Goal: Task Accomplishment & Management: Complete application form

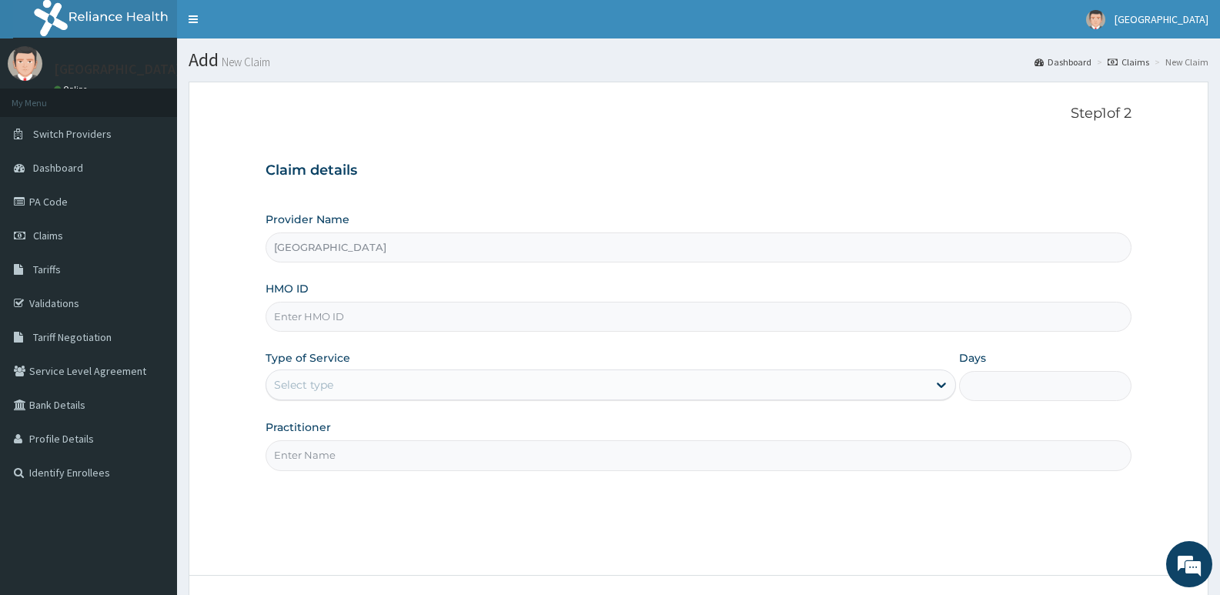
click at [201, 463] on form "Step 1 of 2 Claim details Provider Name [GEOGRAPHIC_DATA] HMO ID Type of Servic…" at bounding box center [699, 372] width 1020 height 581
click at [374, 319] on input "HMO ID" at bounding box center [699, 317] width 866 height 30
paste input "TLR/10072/C"
type input "TLR/10072/C"
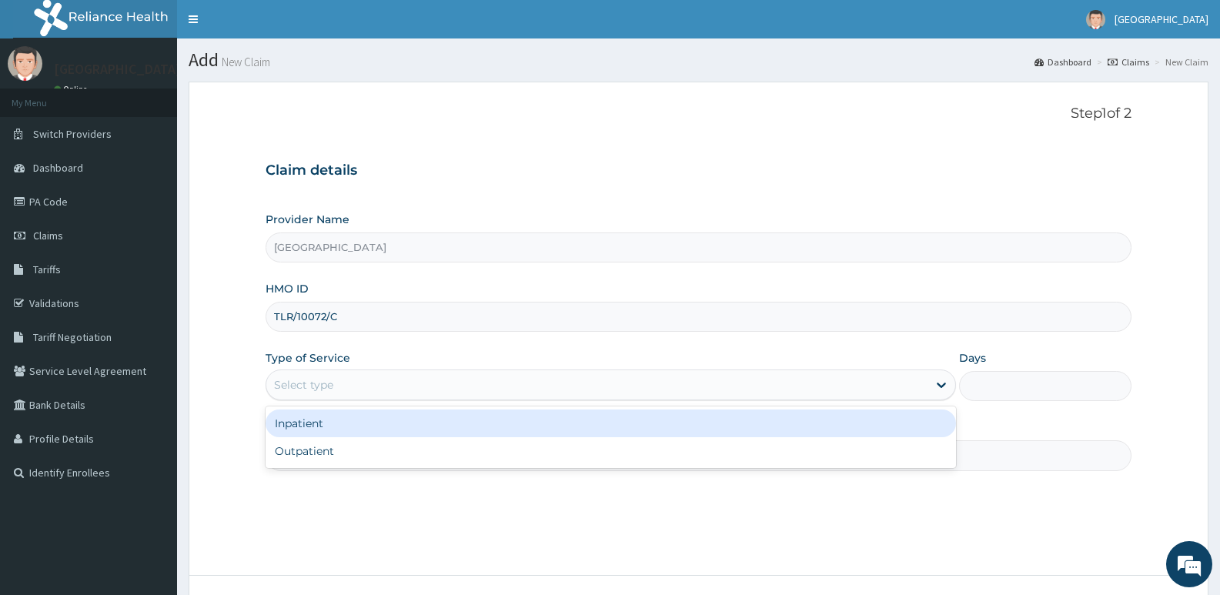
click at [355, 387] on div "Select type" at bounding box center [596, 385] width 660 height 25
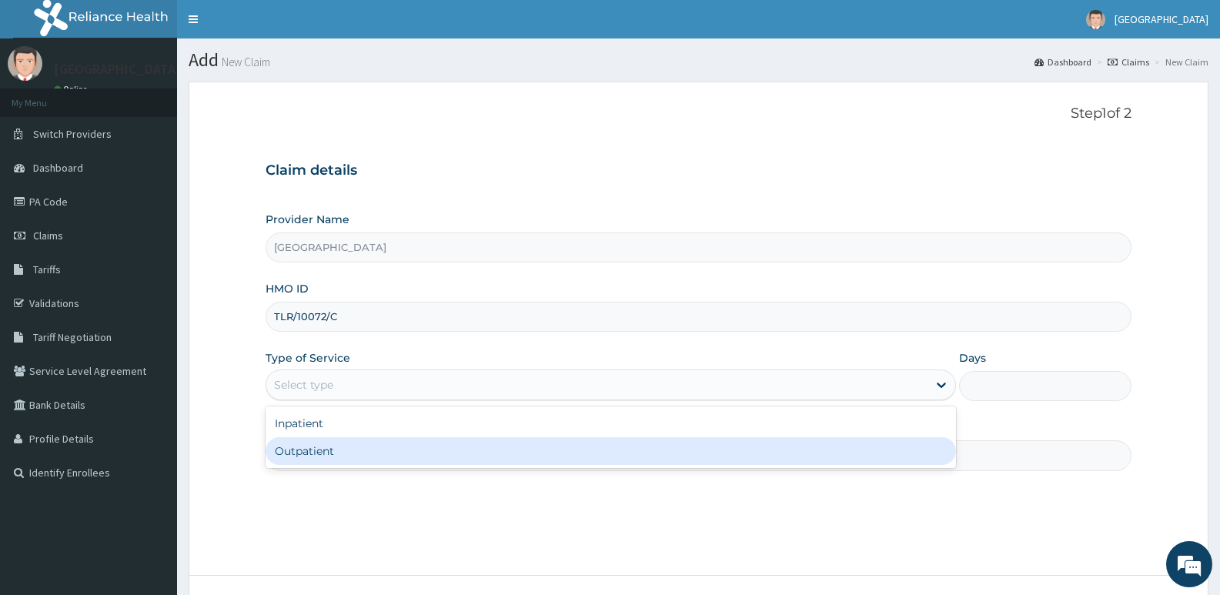
click at [323, 455] on div "Outpatient" at bounding box center [611, 451] width 690 height 28
type input "1"
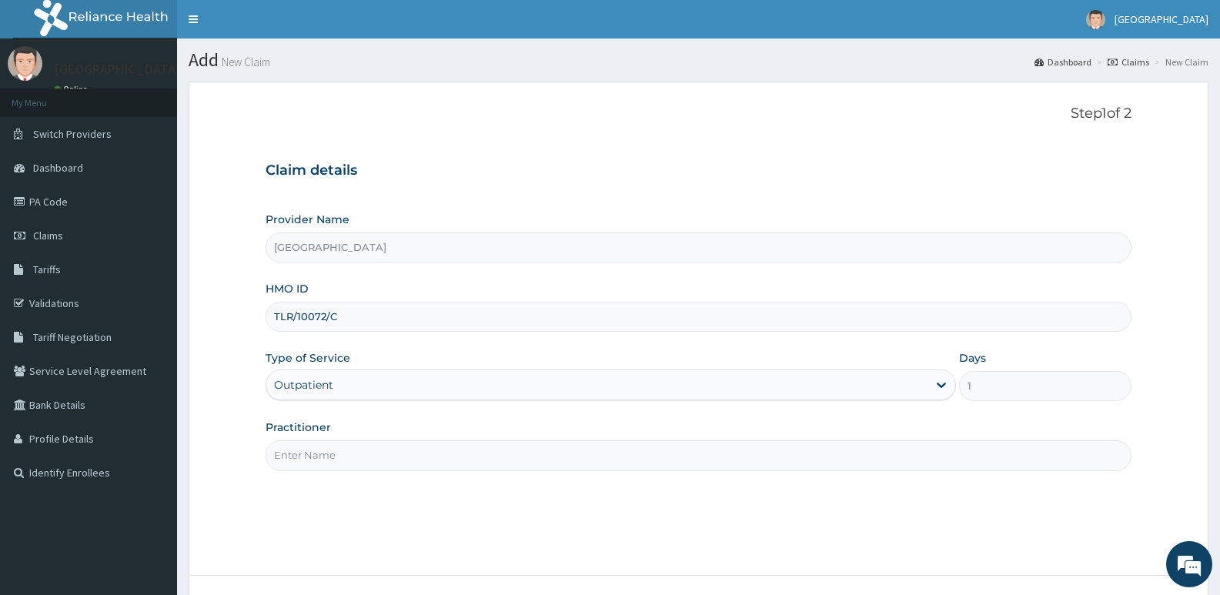
click at [347, 460] on input "Practitioner" at bounding box center [699, 455] width 866 height 30
type input "ADONAI"
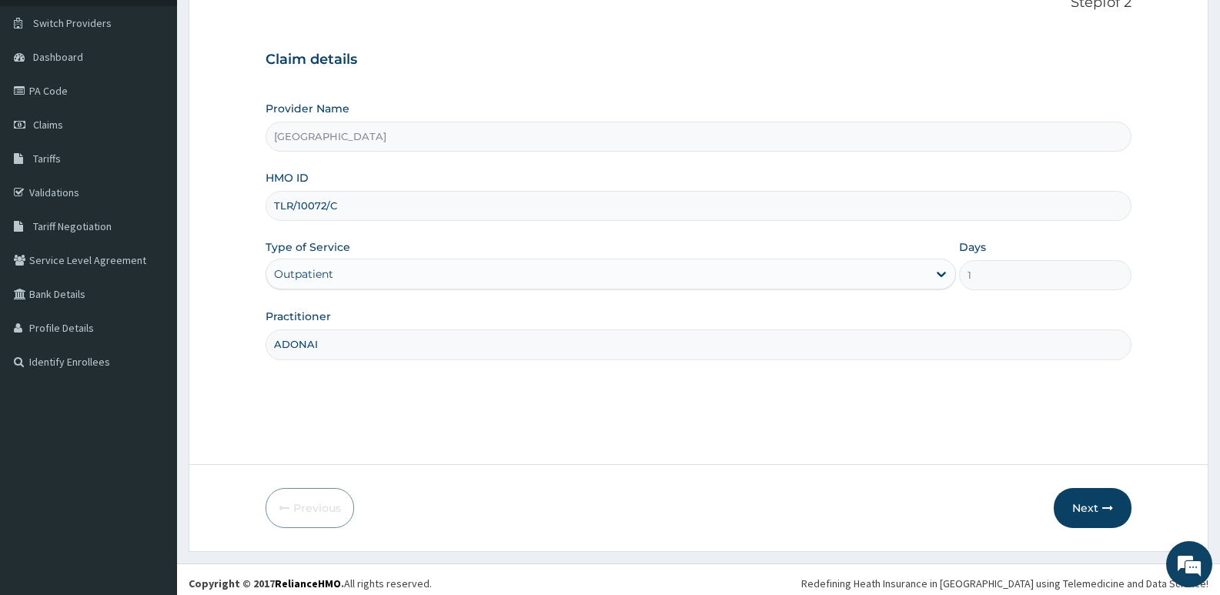
scroll to position [119, 0]
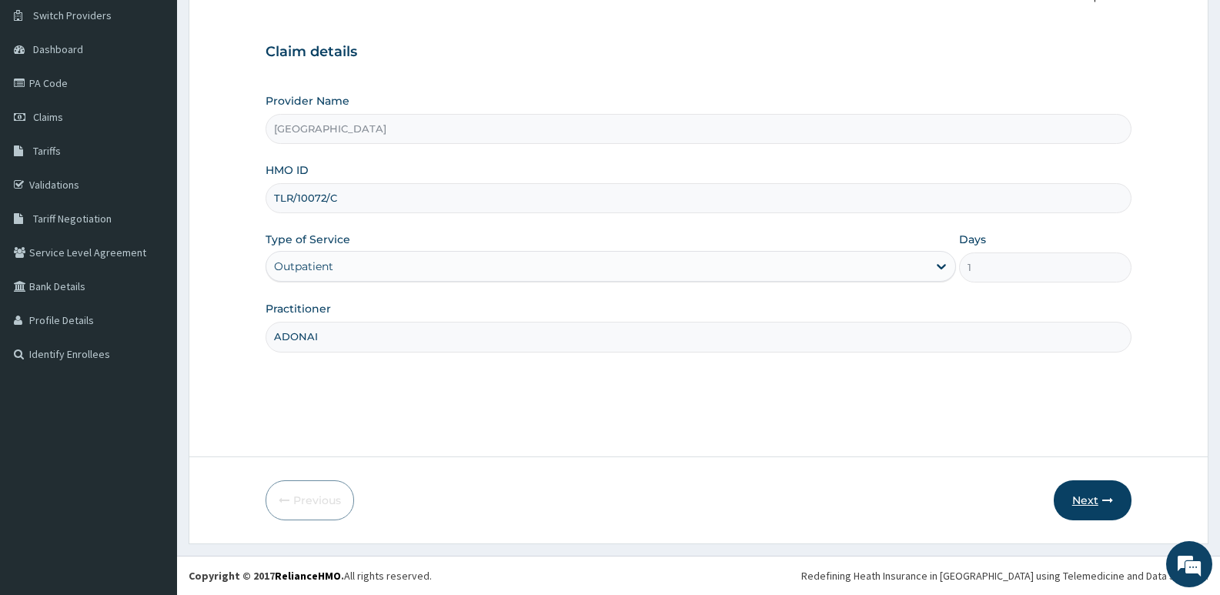
click at [1098, 497] on button "Next" at bounding box center [1093, 500] width 78 height 40
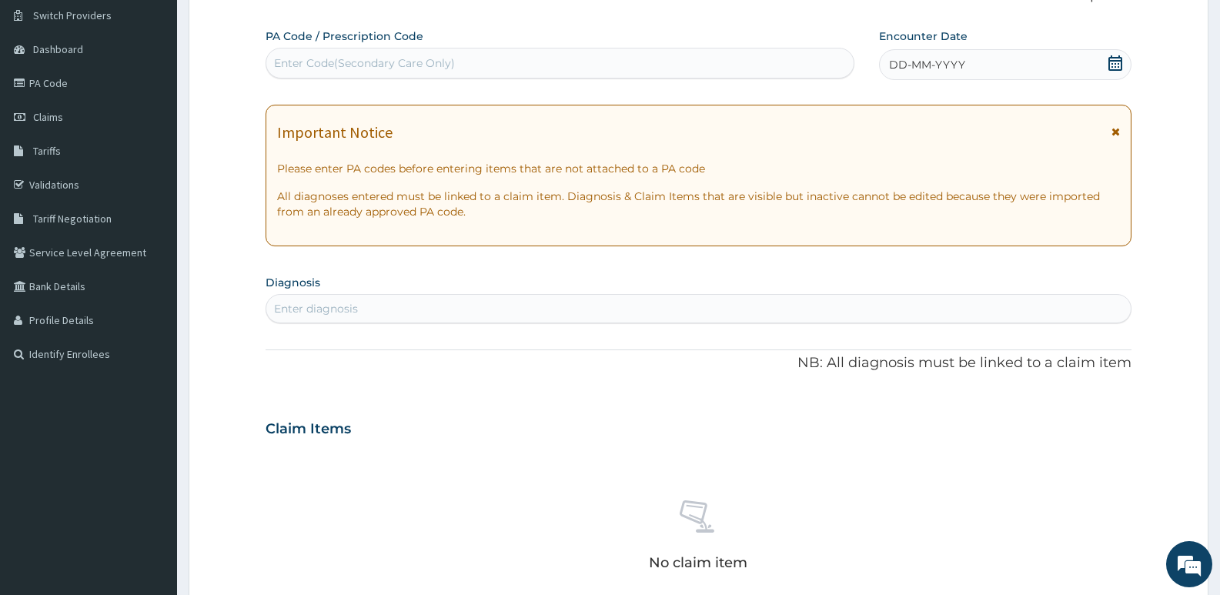
click at [540, 49] on div "Enter Code(Secondary Care Only)" at bounding box center [560, 63] width 589 height 31
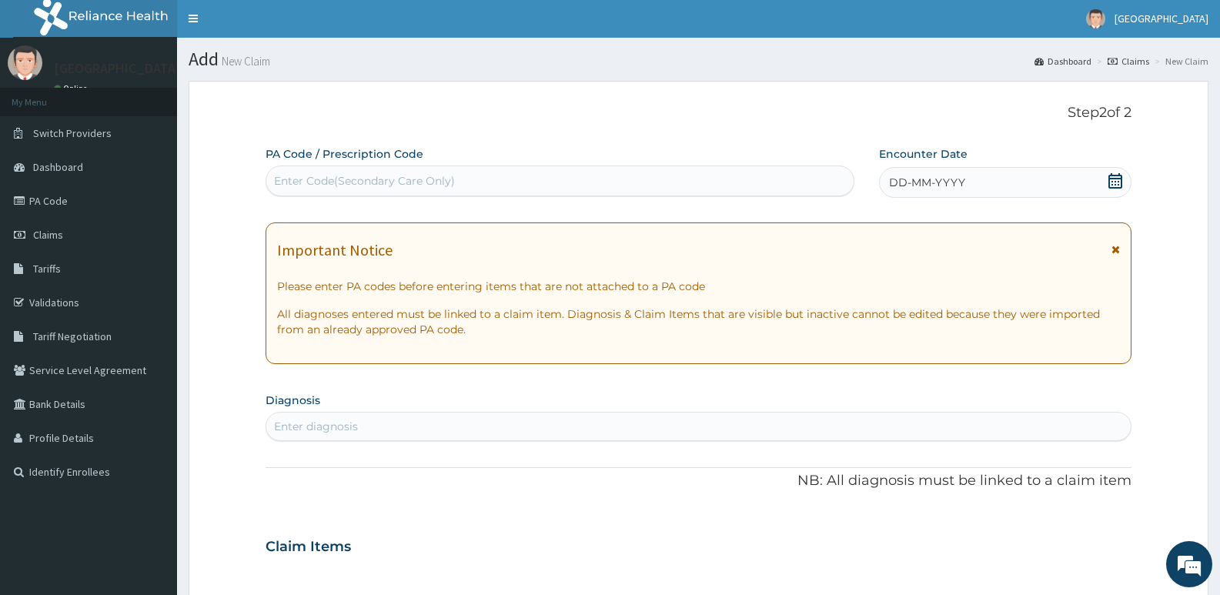
scroll to position [0, 0]
click at [1118, 185] on icon at bounding box center [1116, 181] width 14 height 15
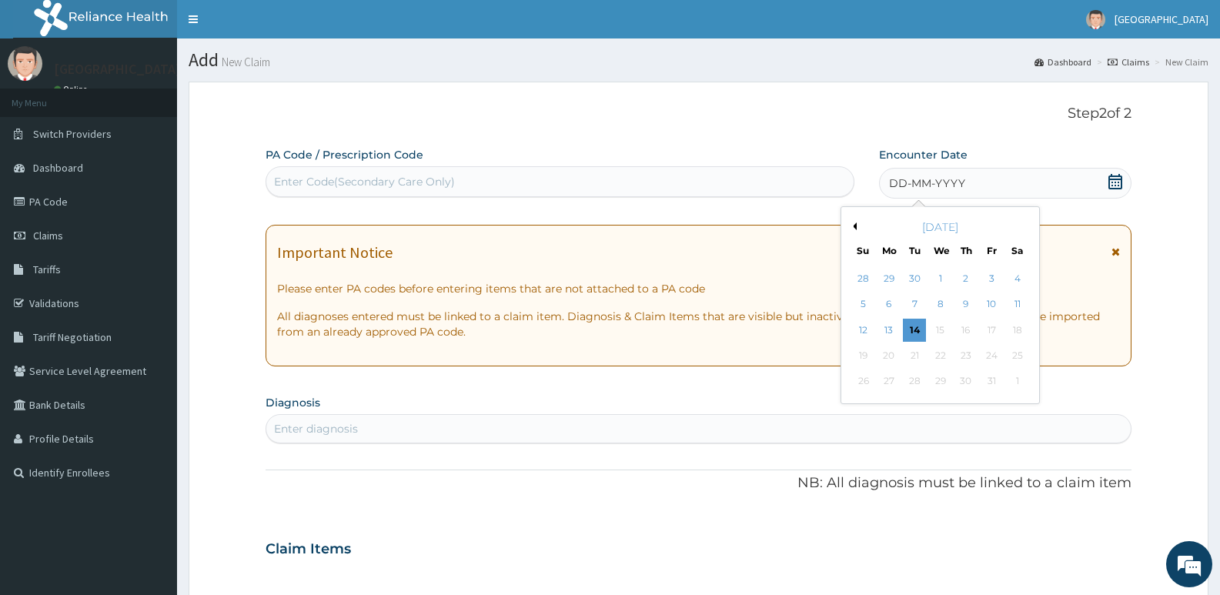
click at [746, 382] on div "PA Code / Prescription Code Enter Code(Secondary Care Only) Encounter Date DD-M…" at bounding box center [699, 546] width 866 height 798
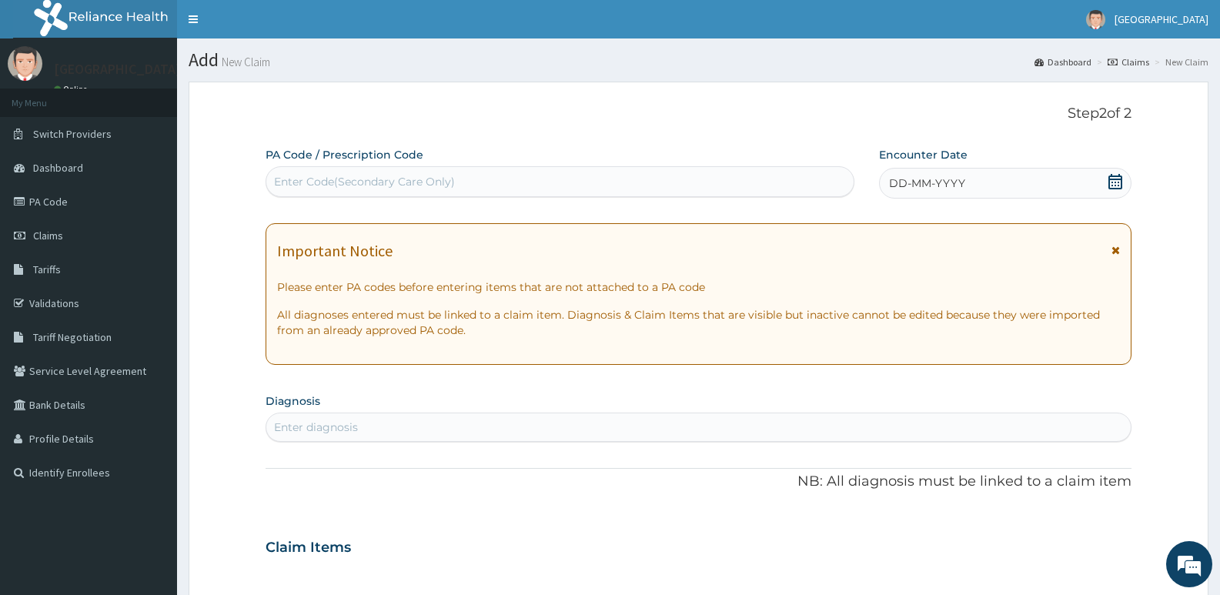
click at [1113, 182] on icon at bounding box center [1115, 181] width 15 height 15
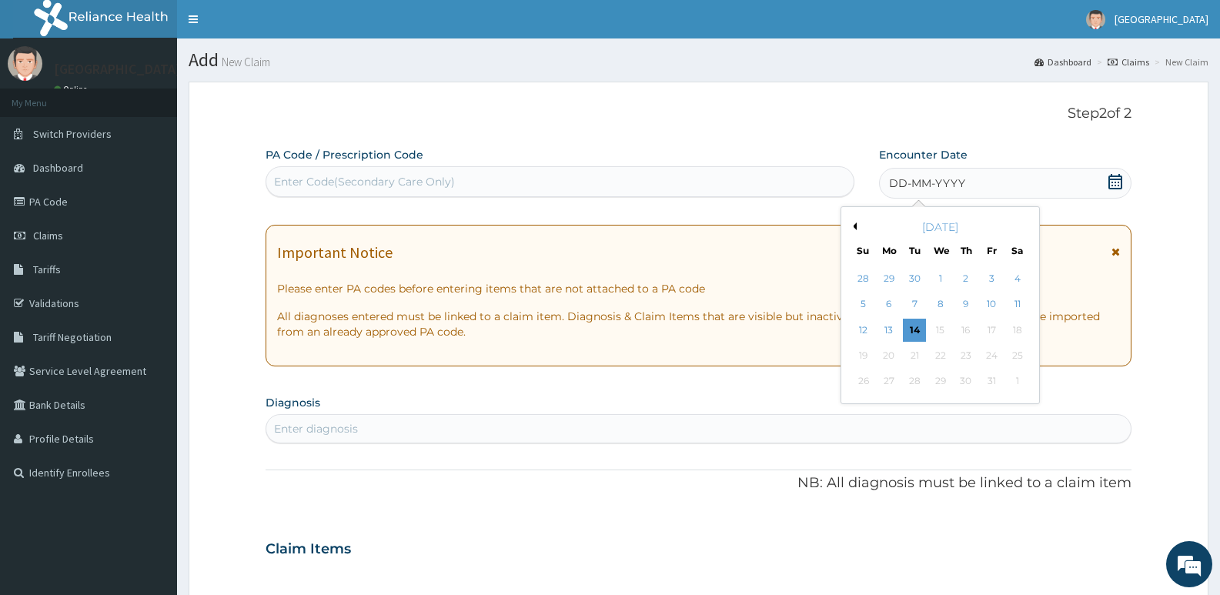
click at [857, 223] on div "[DATE]" at bounding box center [941, 226] width 186 height 15
click at [857, 229] on div "[DATE]" at bounding box center [941, 226] width 186 height 15
click at [1113, 184] on icon at bounding box center [1115, 181] width 15 height 15
click at [1105, 212] on div "PA Code / Prescription Code Enter Code(Secondary Care Only) Encounter Date DD-M…" at bounding box center [699, 546] width 866 height 798
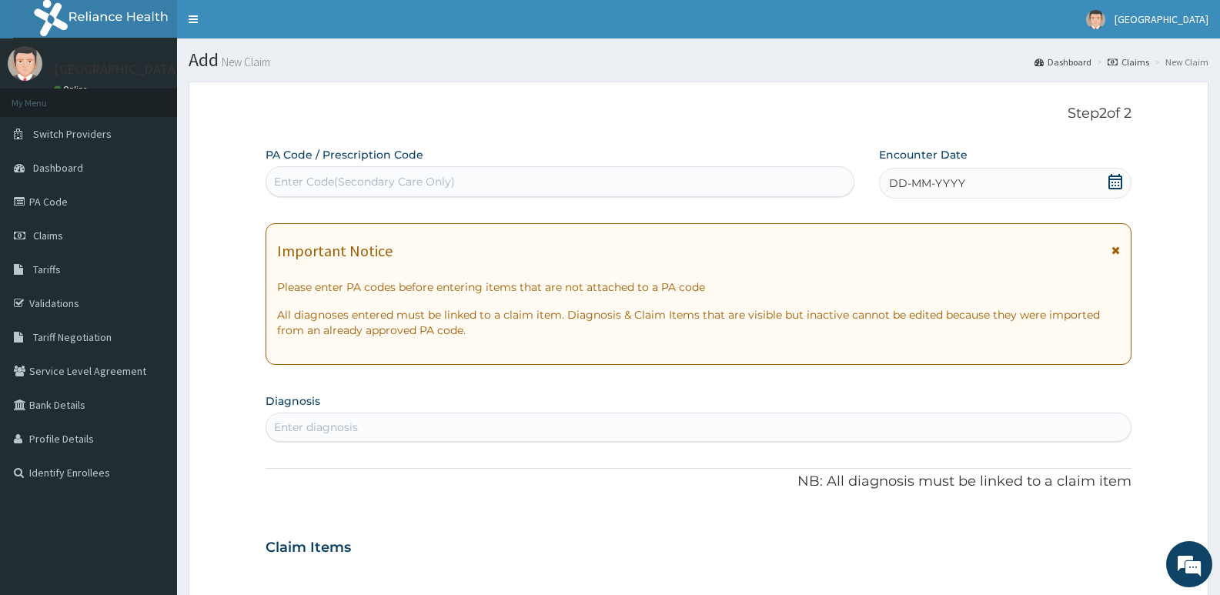
click at [1115, 180] on icon at bounding box center [1115, 181] width 15 height 15
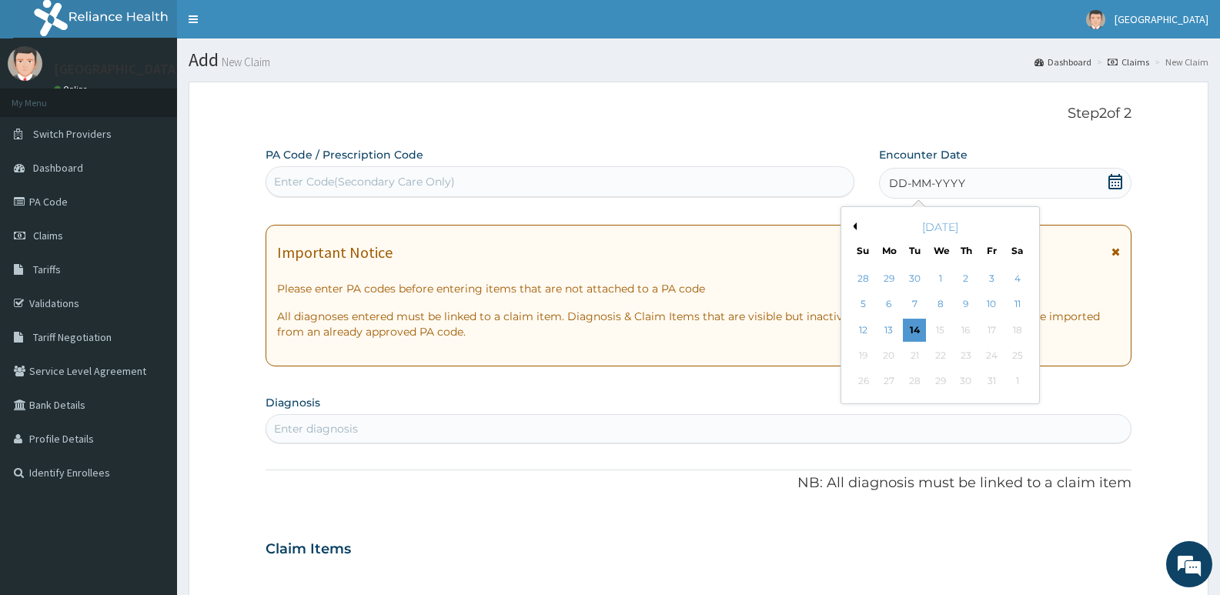
click at [856, 225] on button "Previous Month" at bounding box center [853, 226] width 8 height 8
click at [943, 353] on div "24" at bounding box center [940, 355] width 23 height 23
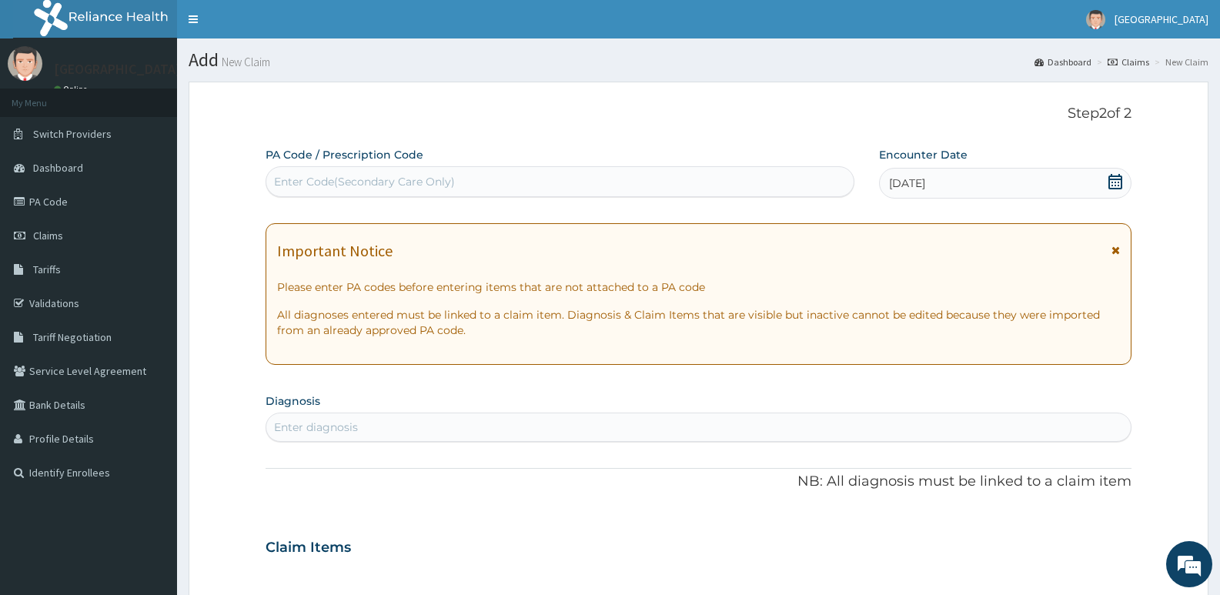
click at [209, 431] on form "Step 2 of 2 PA Code / Prescription Code Enter Code(Secondary Care Only) Encount…" at bounding box center [699, 568] width 1020 height 973
click at [547, 168] on div "Enter Code(Secondary Care Only)" at bounding box center [560, 181] width 589 height 31
click at [396, 425] on div "Enter diagnosis" at bounding box center [698, 427] width 864 height 25
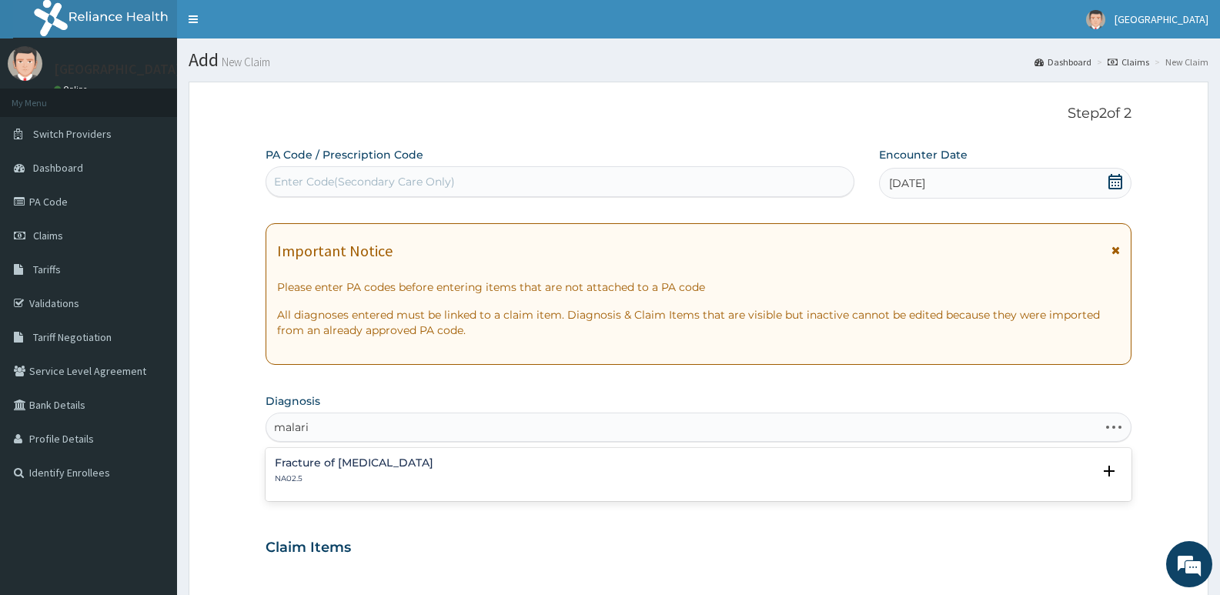
type input "[MEDICAL_DATA]"
click at [363, 553] on h4 "[MEDICAL_DATA]" at bounding box center [322, 557] width 95 height 12
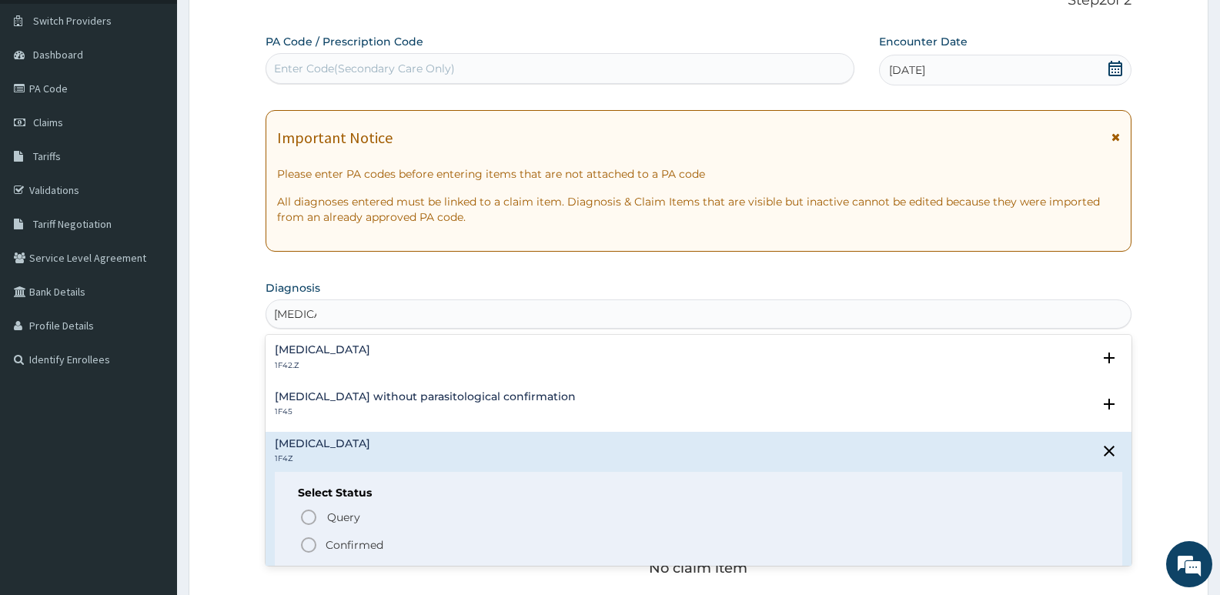
scroll to position [154, 0]
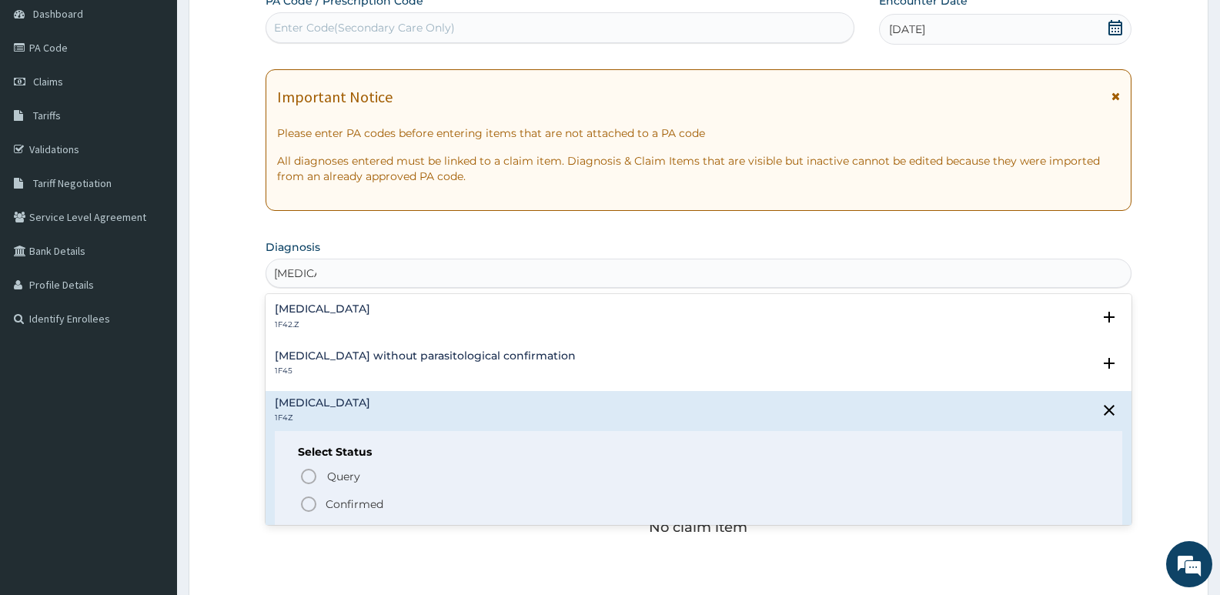
click at [313, 500] on icon "status option filled" at bounding box center [308, 504] width 18 height 18
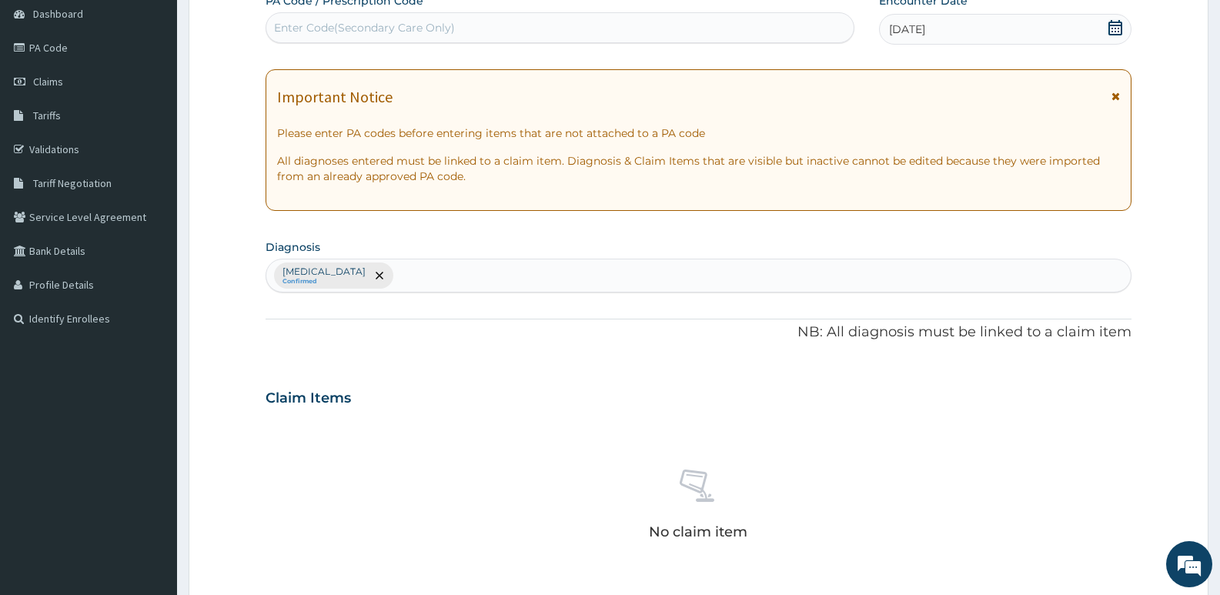
click at [415, 273] on div "[MEDICAL_DATA] Confirmed" at bounding box center [698, 275] width 864 height 32
type input "upper"
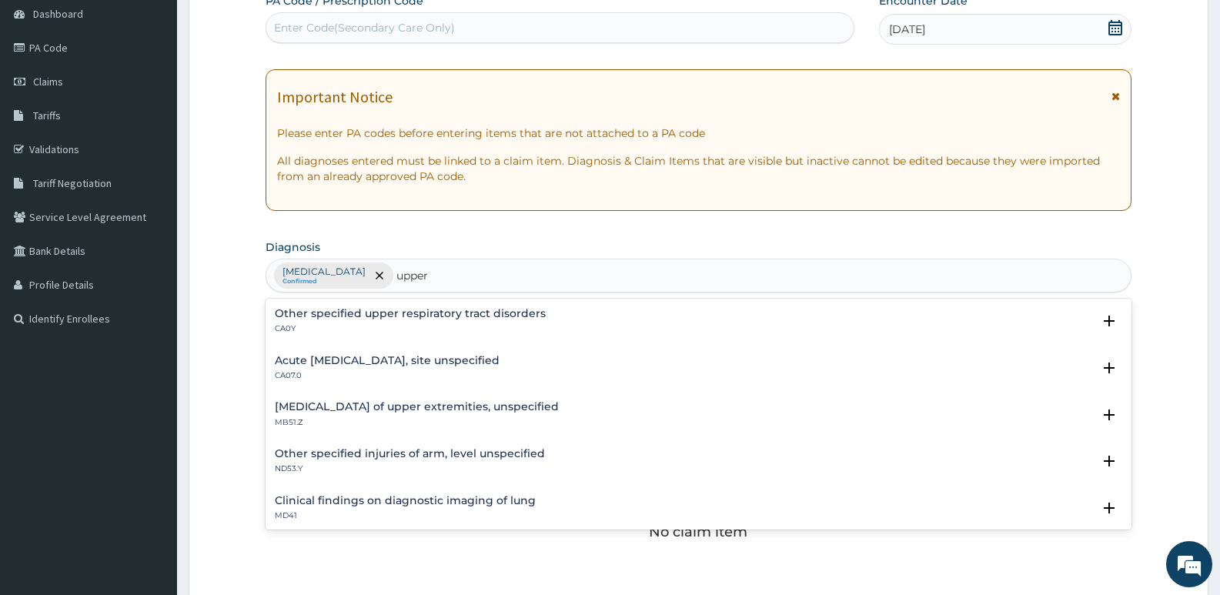
click at [392, 361] on h4 "Acute [MEDICAL_DATA], site unspecified" at bounding box center [387, 361] width 225 height 12
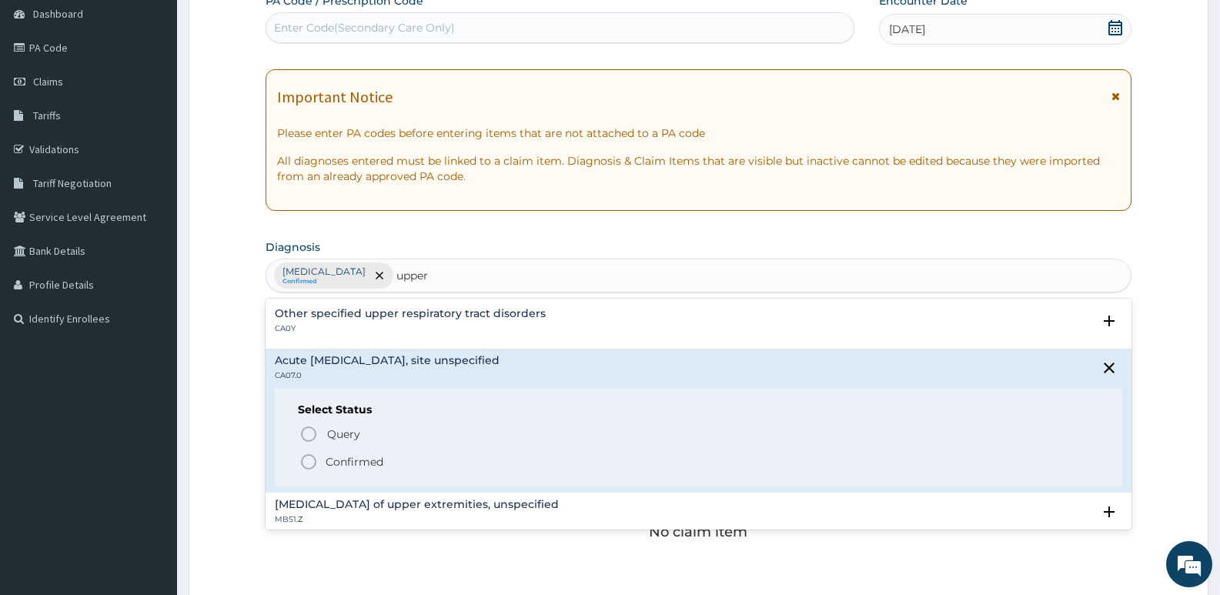
click at [306, 463] on icon "status option filled" at bounding box center [308, 462] width 18 height 18
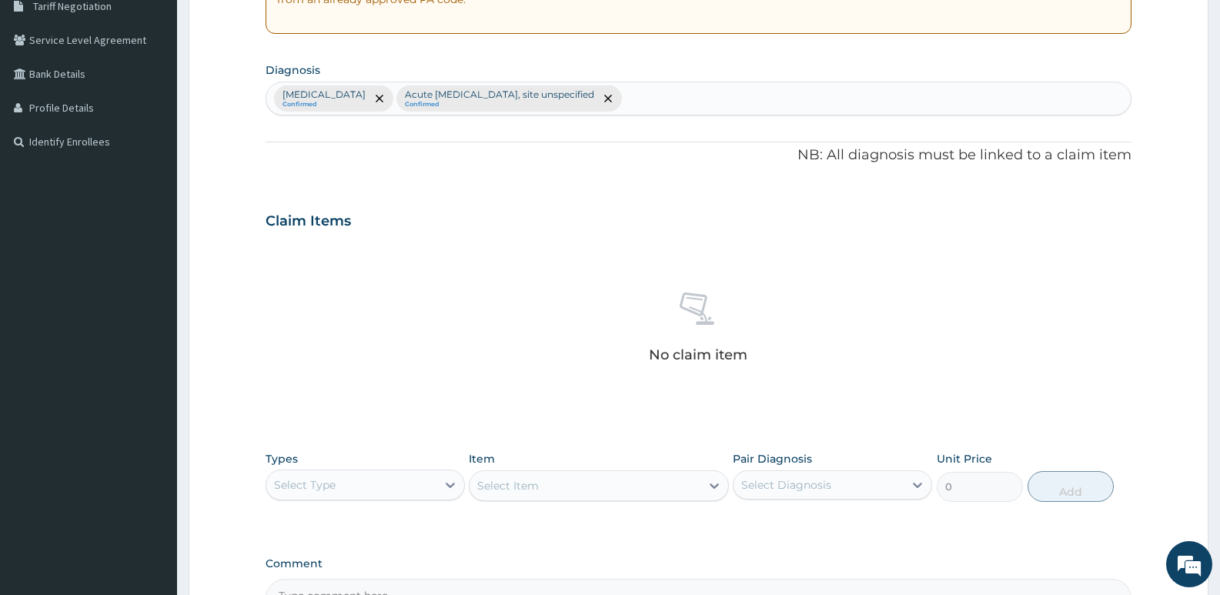
scroll to position [385, 0]
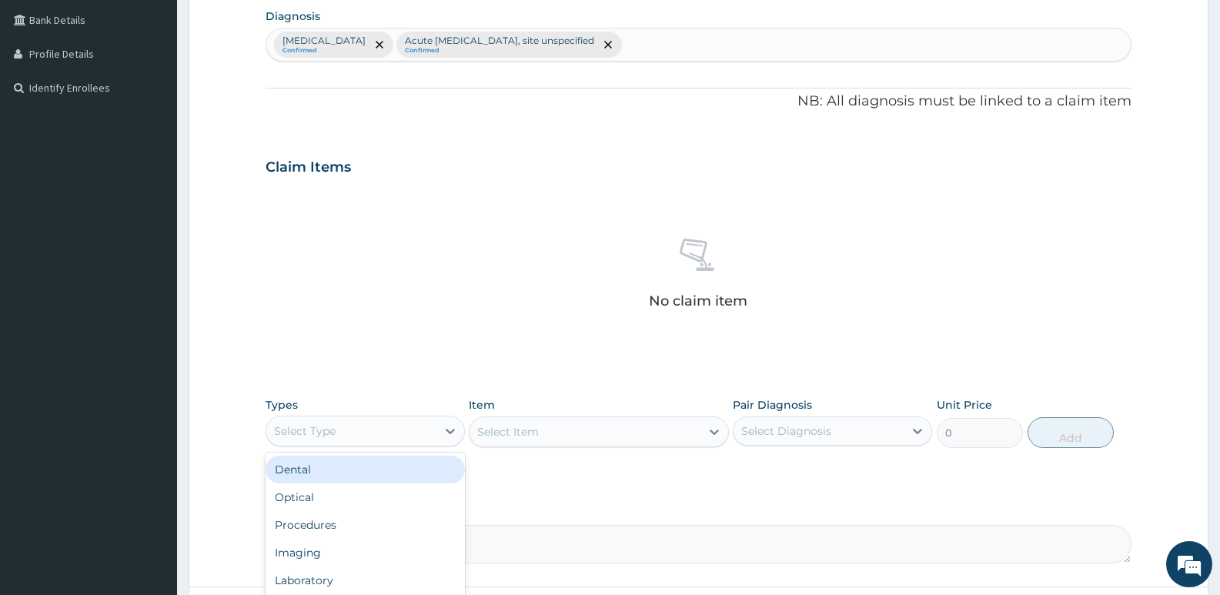
click at [403, 428] on div "Select Type" at bounding box center [351, 431] width 170 height 25
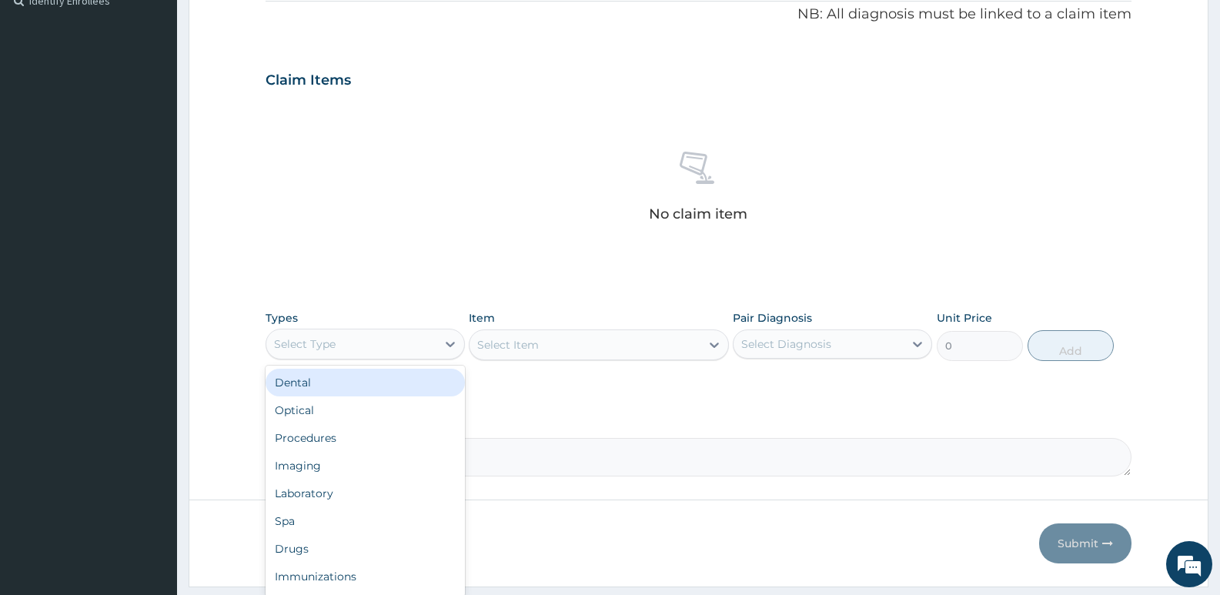
scroll to position [515, 0]
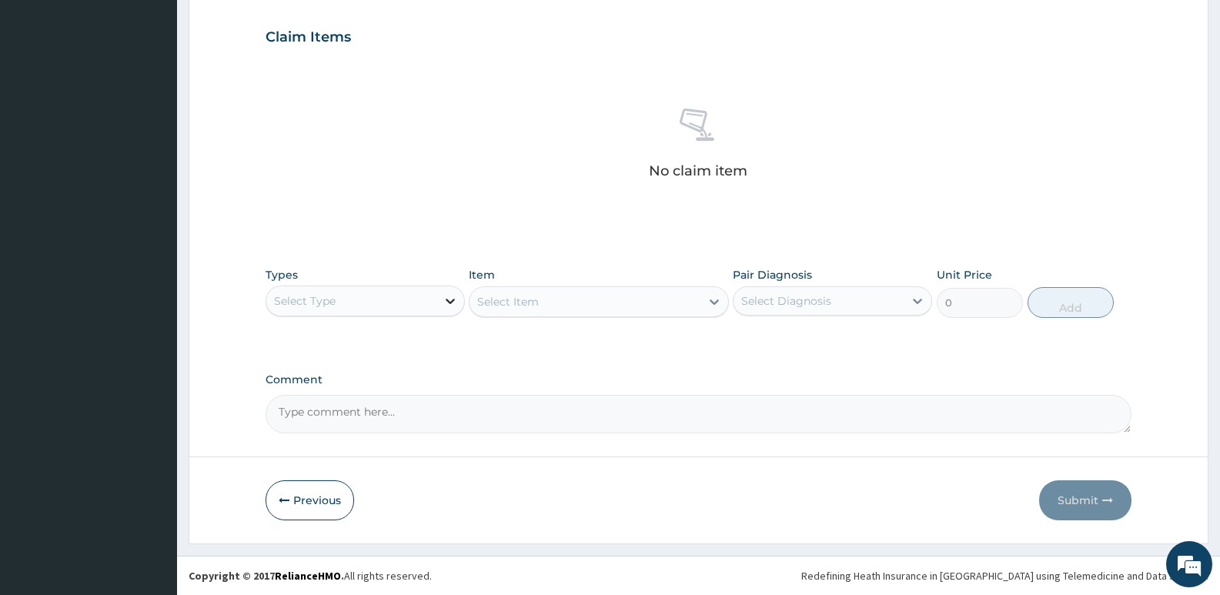
click at [450, 299] on icon at bounding box center [450, 300] width 15 height 15
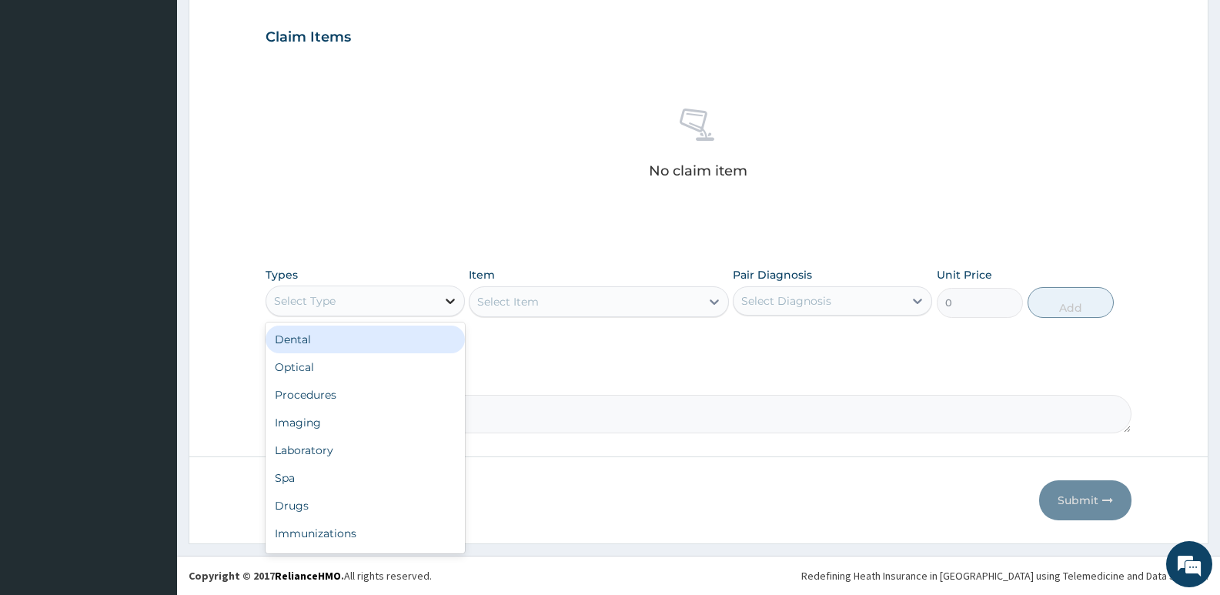
click at [450, 302] on icon at bounding box center [450, 301] width 9 height 5
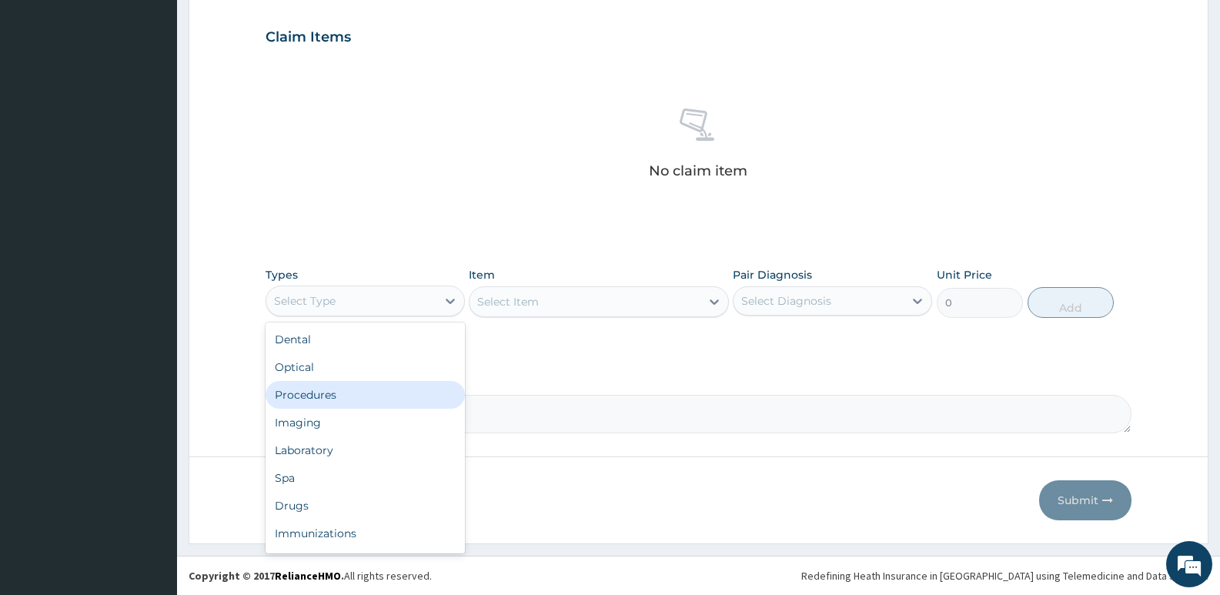
click at [327, 396] on div "Procedures" at bounding box center [365, 395] width 199 height 28
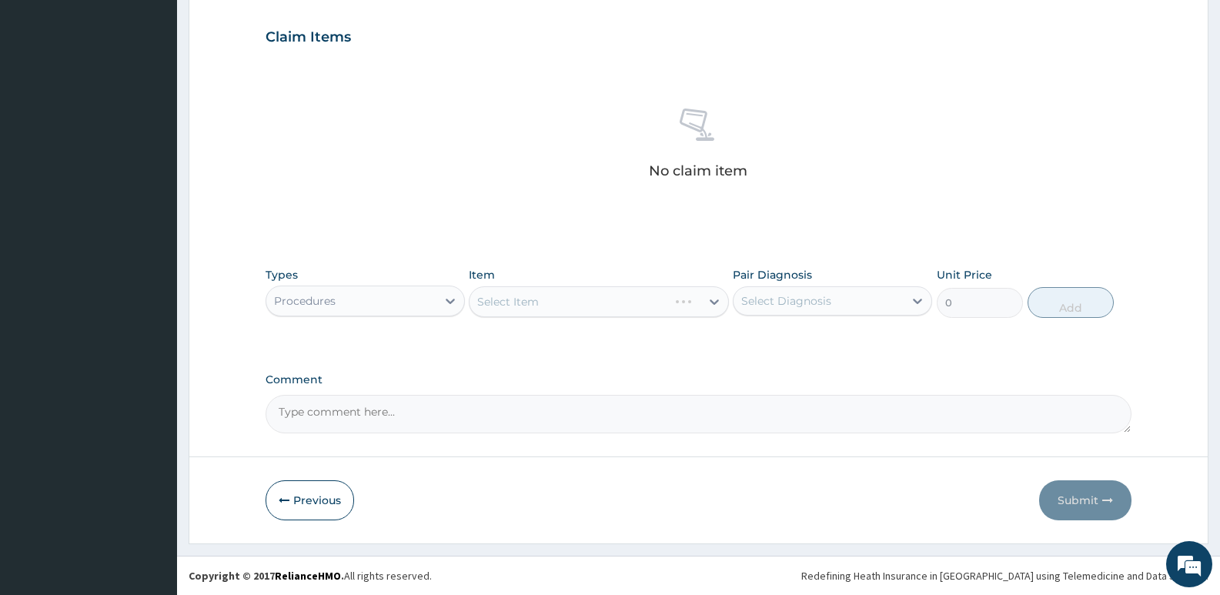
click at [572, 299] on div "Select Item" at bounding box center [598, 301] width 259 height 31
click at [716, 299] on icon at bounding box center [714, 301] width 15 height 15
click at [661, 294] on div "Select Item" at bounding box center [585, 301] width 230 height 25
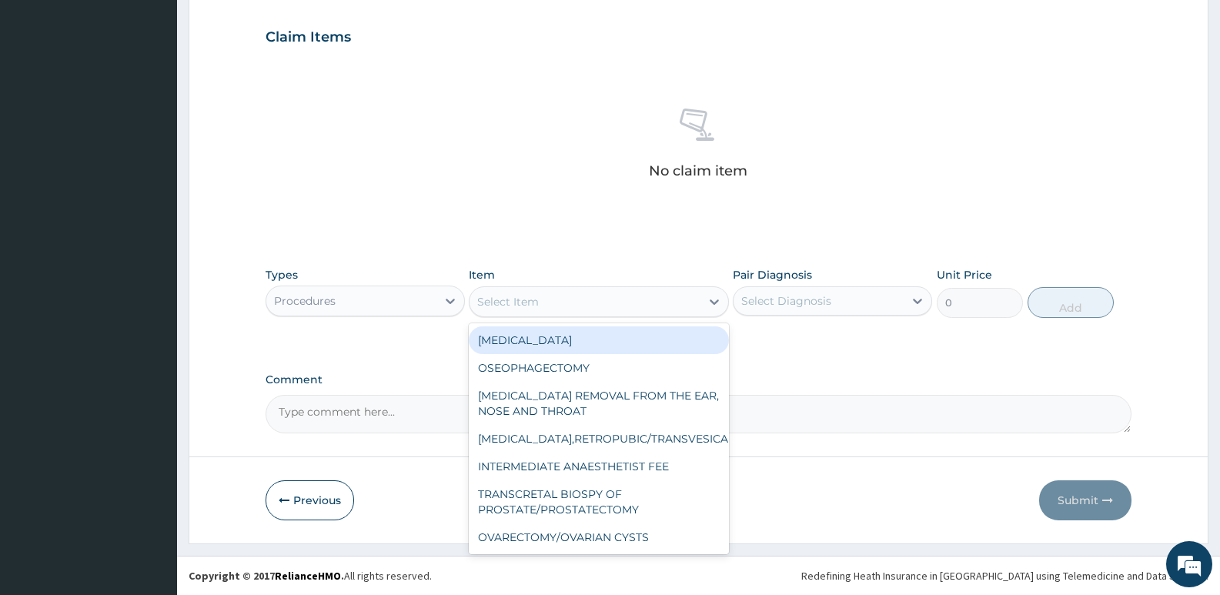
click at [661, 294] on div "Select Item" at bounding box center [585, 301] width 230 height 25
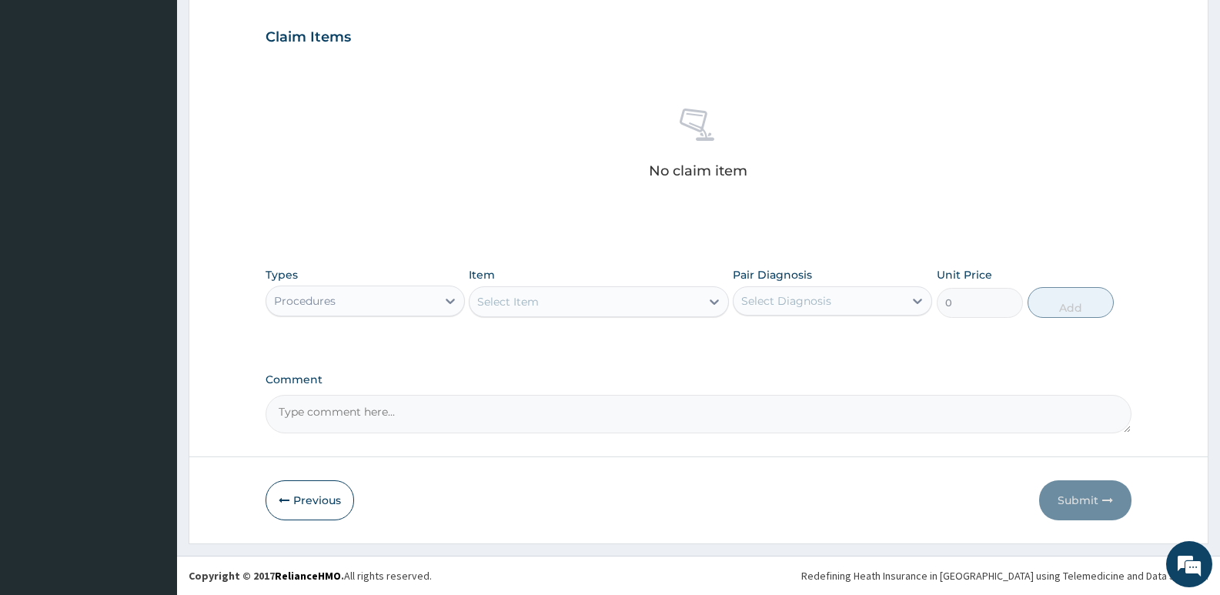
click at [670, 299] on div "Select Item" at bounding box center [585, 301] width 230 height 25
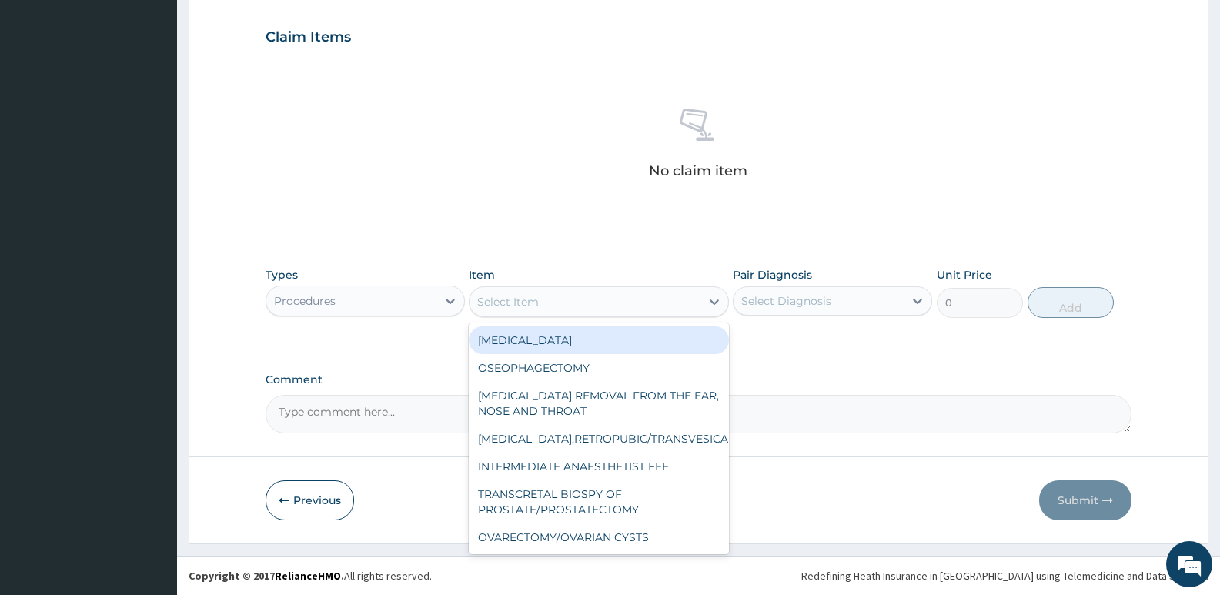
click at [670, 299] on div "Select Item" at bounding box center [585, 301] width 230 height 25
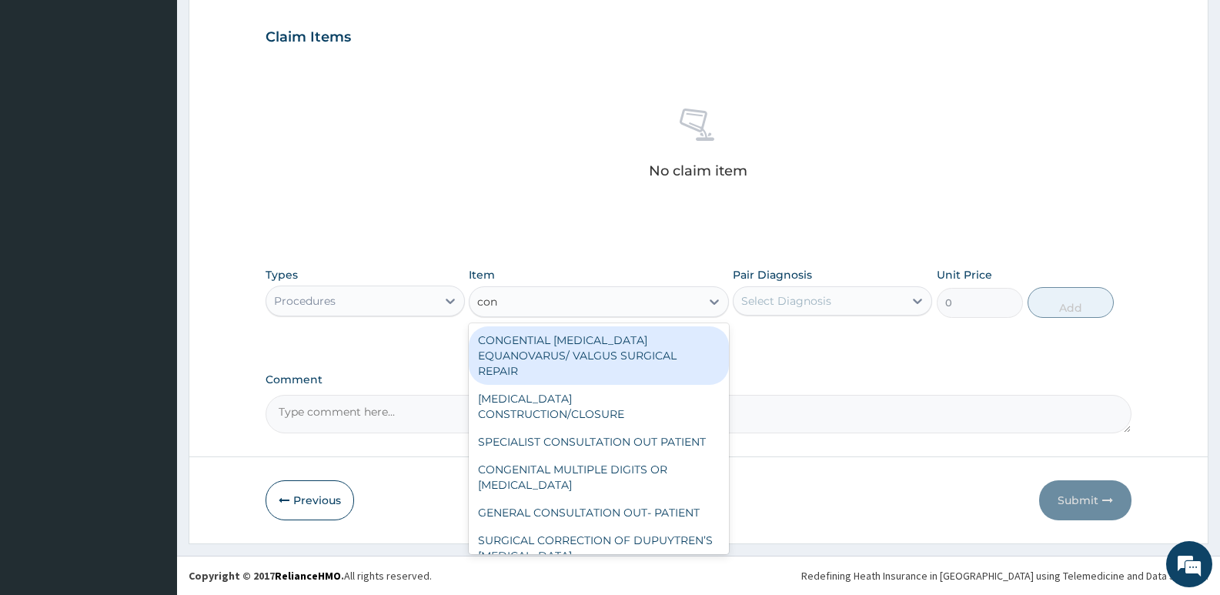
type input "cons"
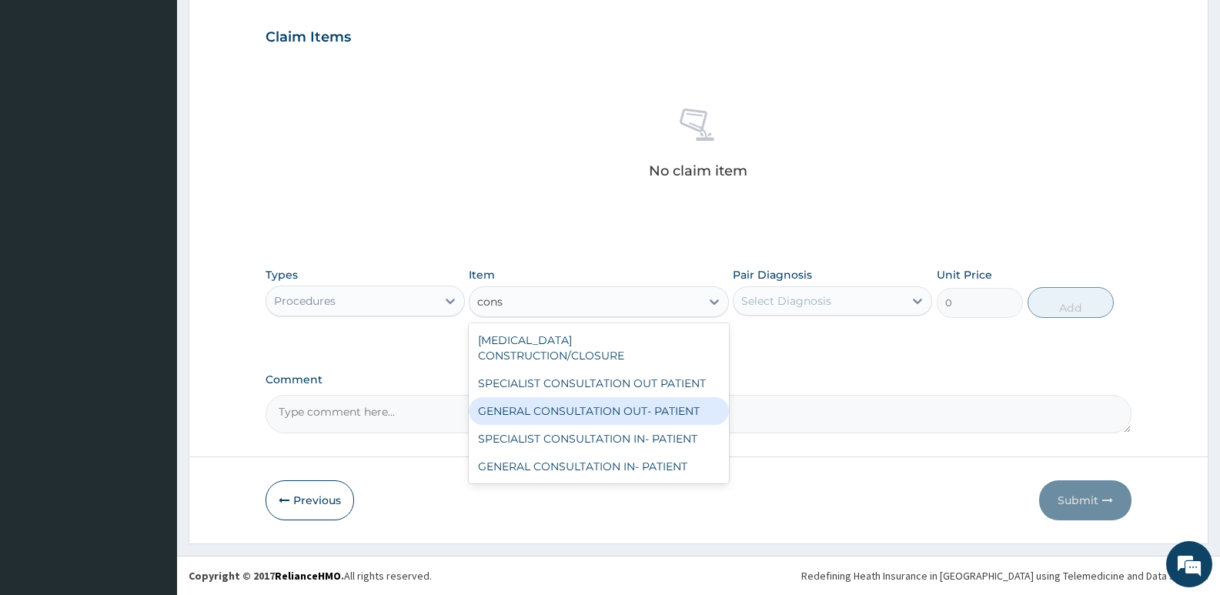
drag, startPoint x: 625, startPoint y: 367, endPoint x: 613, endPoint y: 396, distance: 31.7
click at [613, 396] on div "[MEDICAL_DATA] CONSTRUCTION/CLOSURE SPECIALIST CONSULTATION OUT PATIENT GENERAL…" at bounding box center [598, 403] width 259 height 160
click at [613, 397] on div "GENERAL CONSULTATION OUT- PATIENT" at bounding box center [598, 411] width 259 height 28
type input "3000"
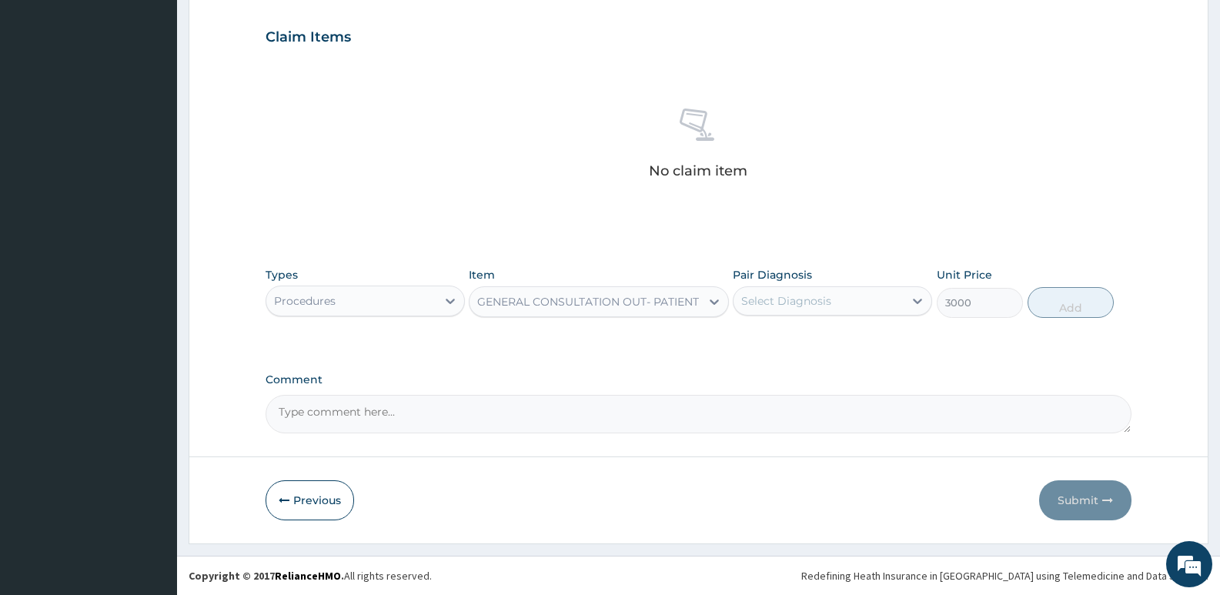
click at [791, 299] on div "Select Diagnosis" at bounding box center [786, 300] width 90 height 15
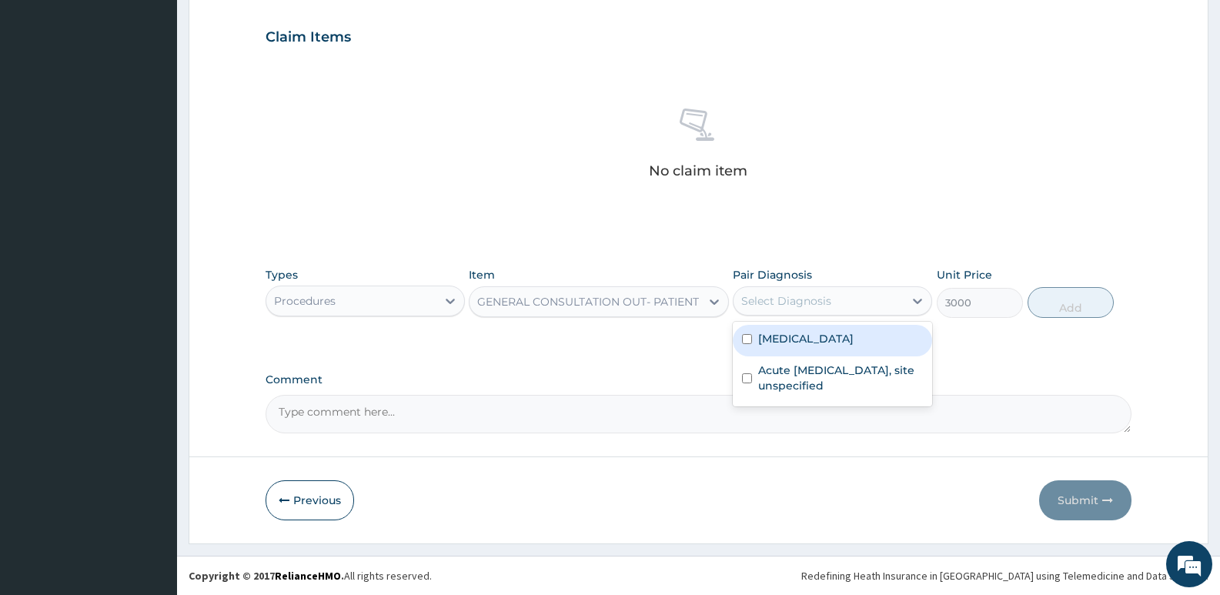
click at [821, 340] on label "[MEDICAL_DATA]" at bounding box center [805, 338] width 95 height 15
checkbox input "true"
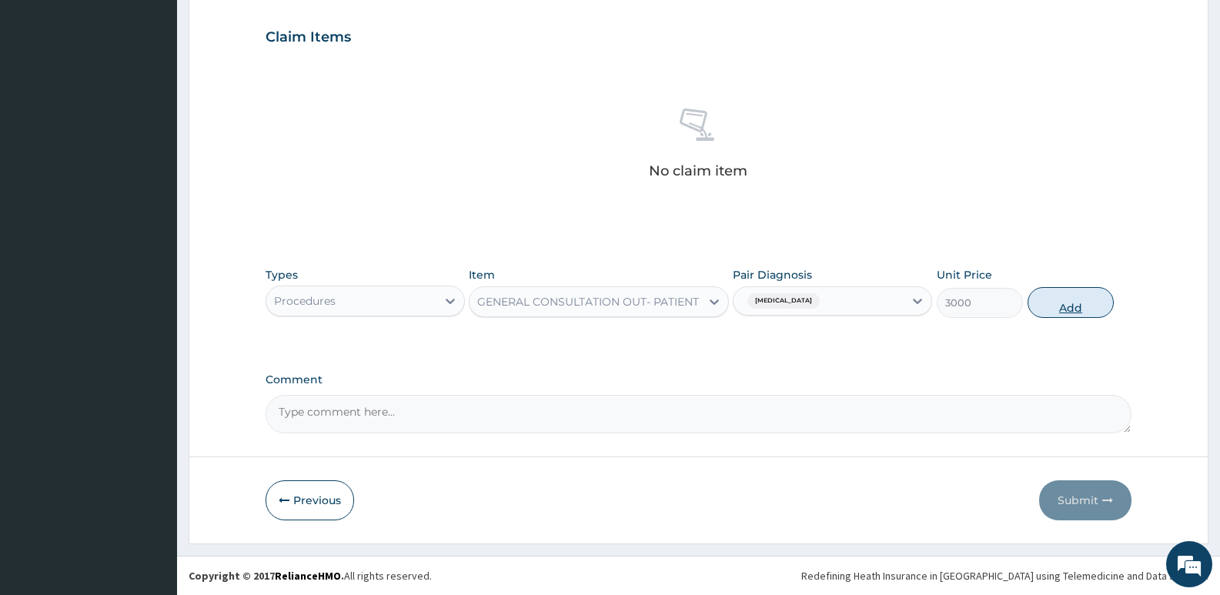
click at [1048, 299] on button "Add" at bounding box center [1071, 302] width 86 height 31
type input "0"
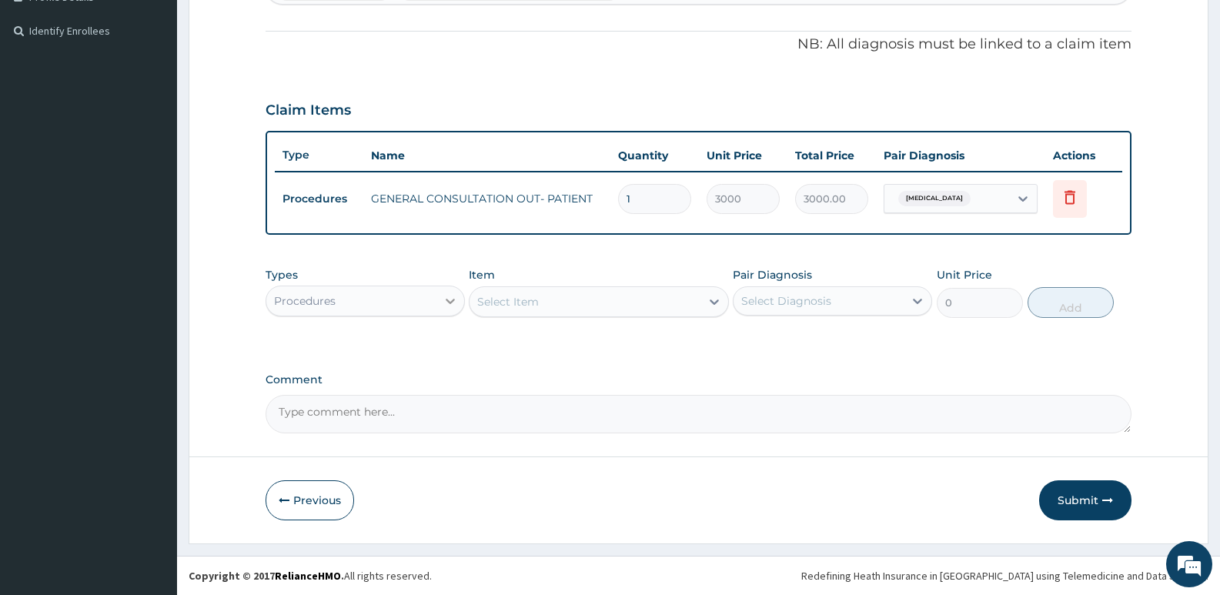
click at [437, 293] on div at bounding box center [450, 301] width 28 height 28
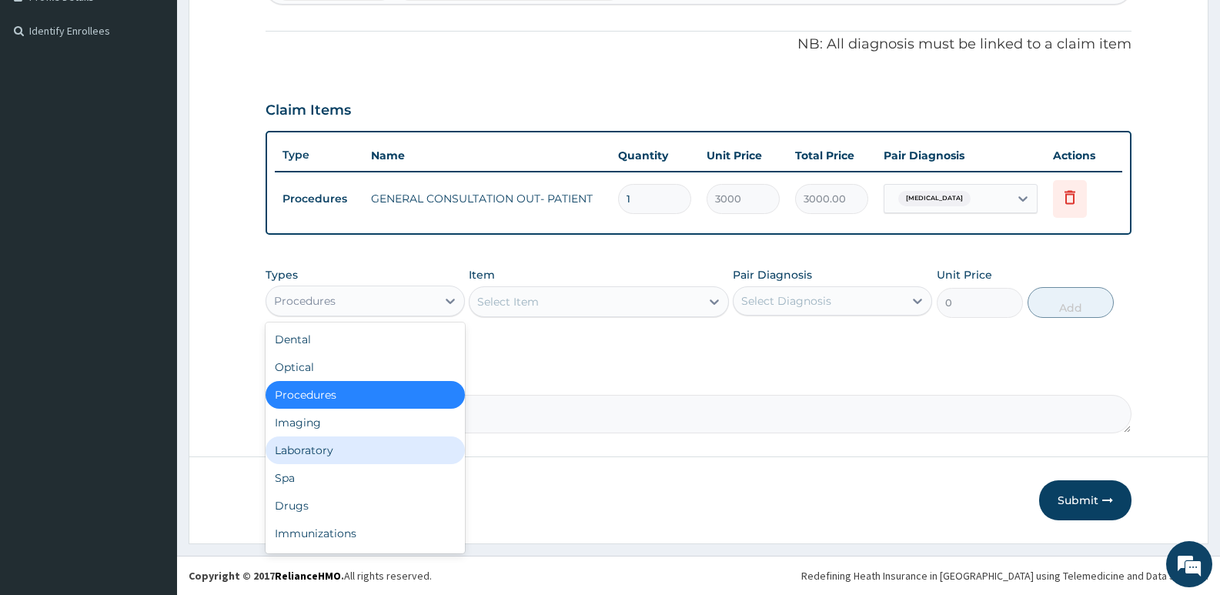
click at [319, 451] on div "Laboratory" at bounding box center [365, 450] width 199 height 28
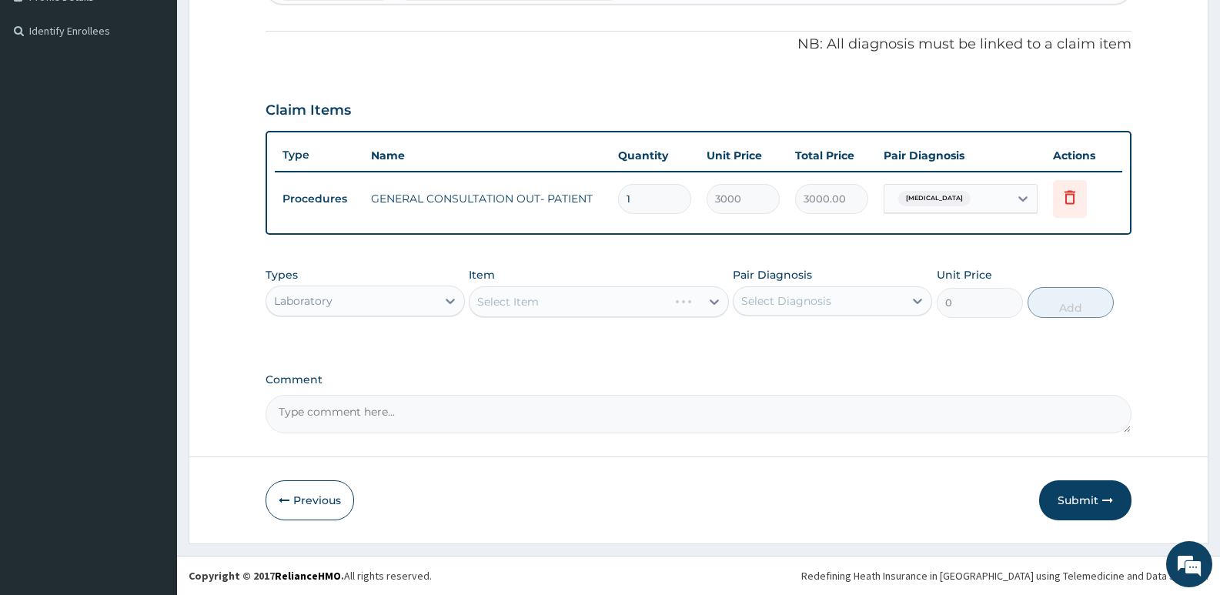
click at [615, 305] on div "Select Item" at bounding box center [598, 301] width 259 height 31
click at [629, 297] on div "Select Item" at bounding box center [598, 301] width 259 height 31
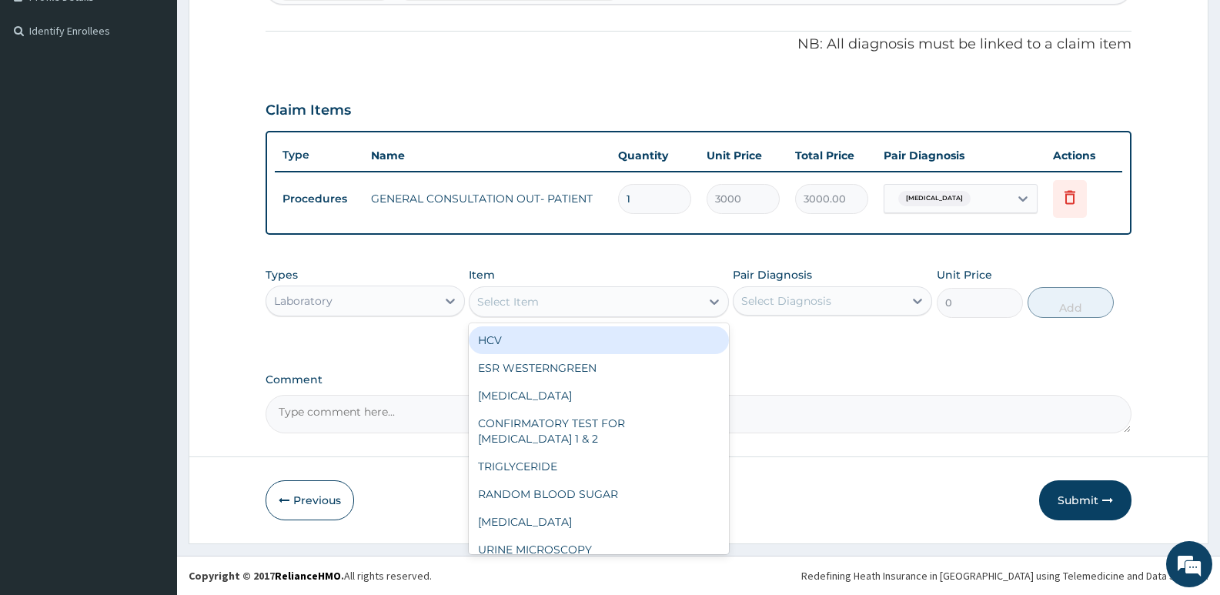
click at [632, 295] on div "Select Item" at bounding box center [585, 301] width 230 height 25
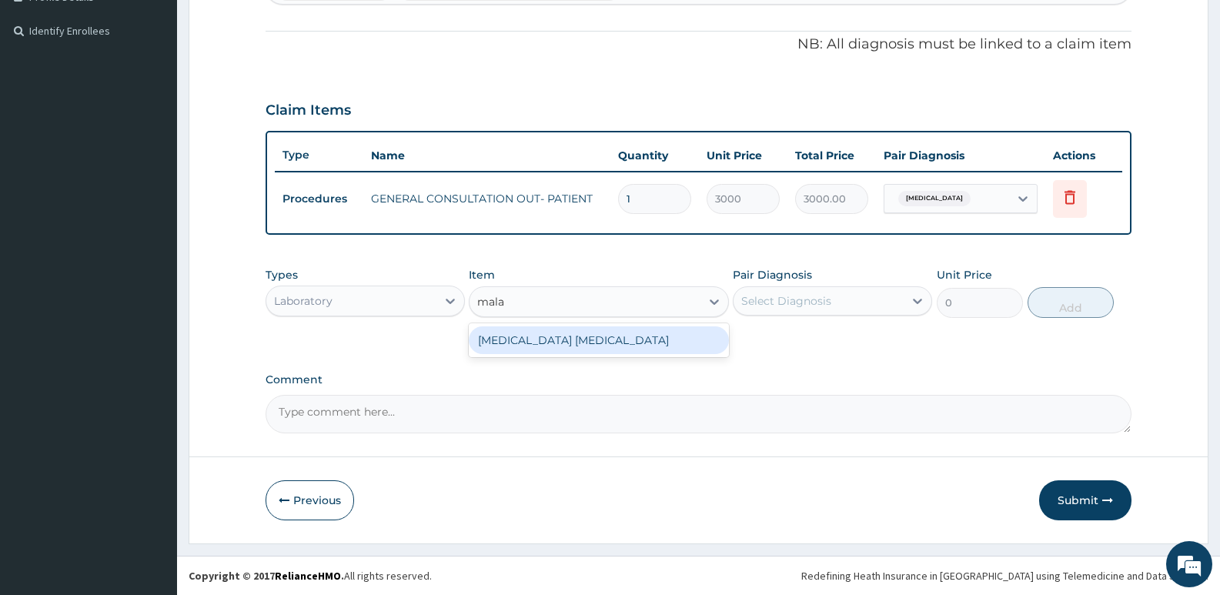
type input "malar"
click at [625, 336] on div "[MEDICAL_DATA] [MEDICAL_DATA]" at bounding box center [598, 340] width 259 height 28
type input "1500"
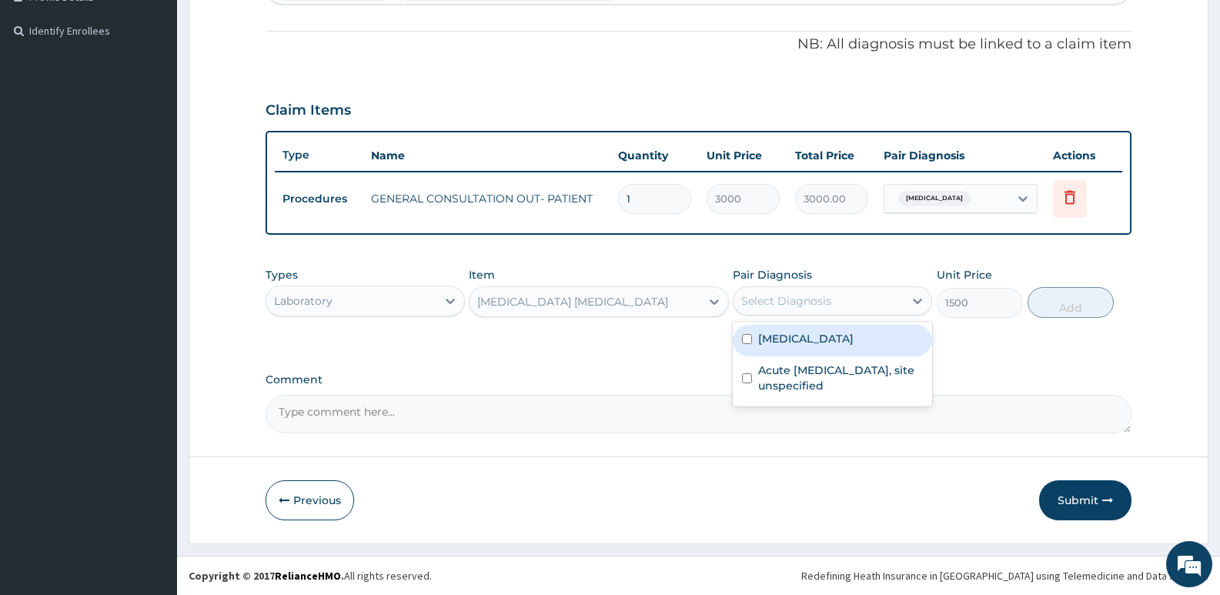
click at [801, 300] on div "Select Diagnosis" at bounding box center [786, 300] width 90 height 15
click at [818, 337] on label "[MEDICAL_DATA]" at bounding box center [805, 338] width 95 height 15
checkbox input "true"
click at [1062, 298] on button "Add" at bounding box center [1071, 302] width 86 height 31
type input "0"
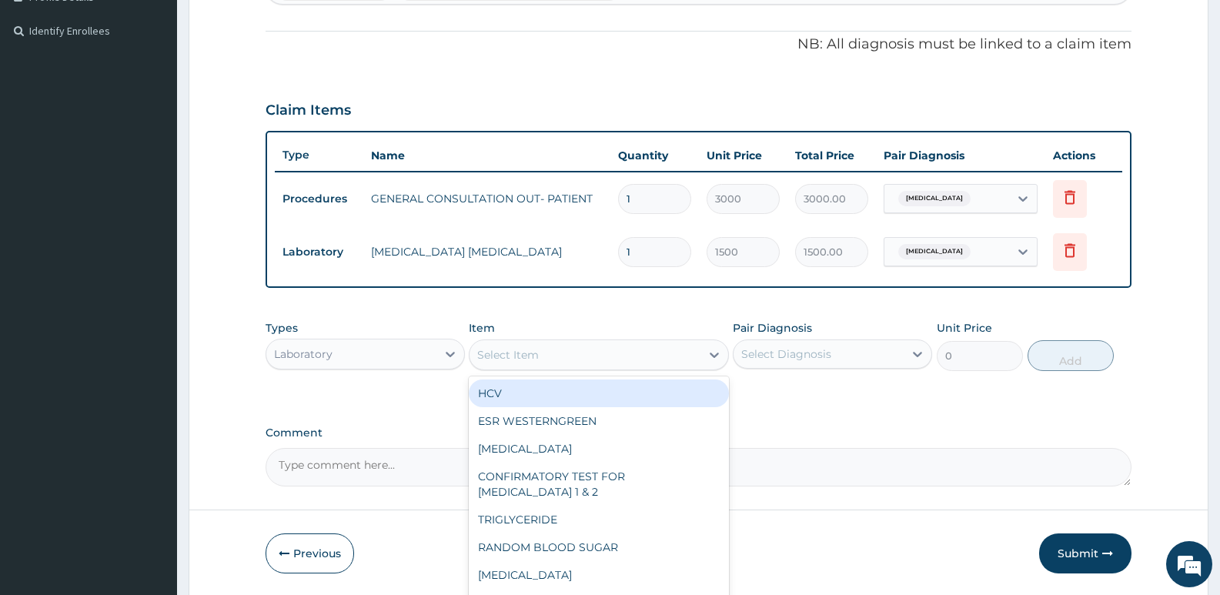
click at [526, 352] on div "Select Item" at bounding box center [508, 354] width 62 height 15
click at [419, 356] on div "Laboratory" at bounding box center [351, 354] width 170 height 25
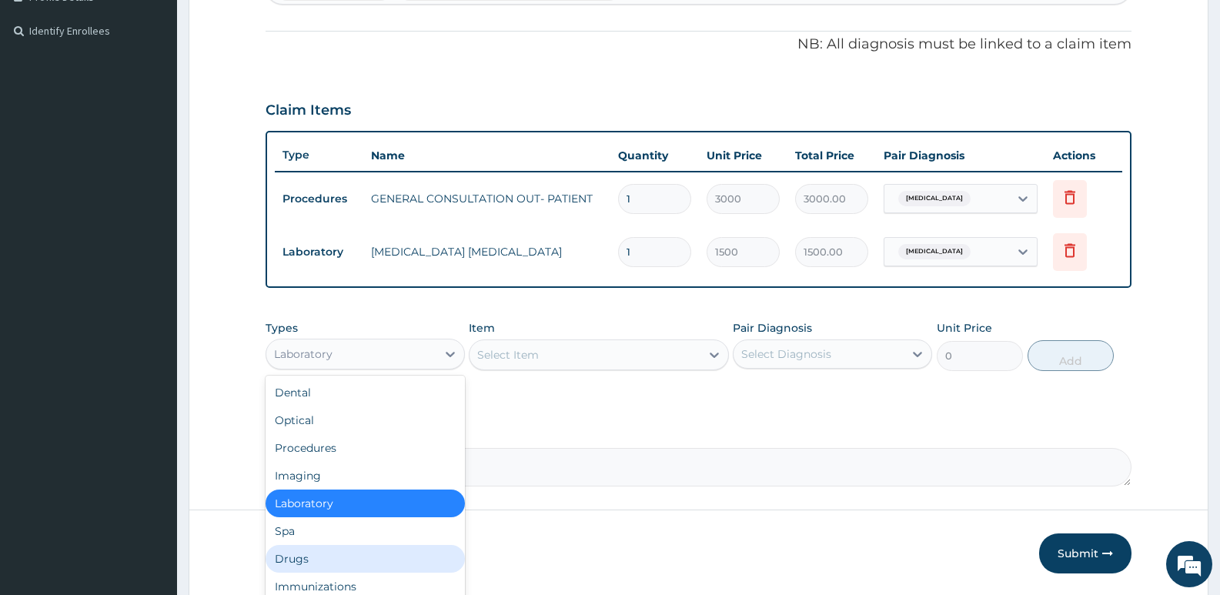
click at [313, 558] on div "Drugs" at bounding box center [365, 559] width 199 height 28
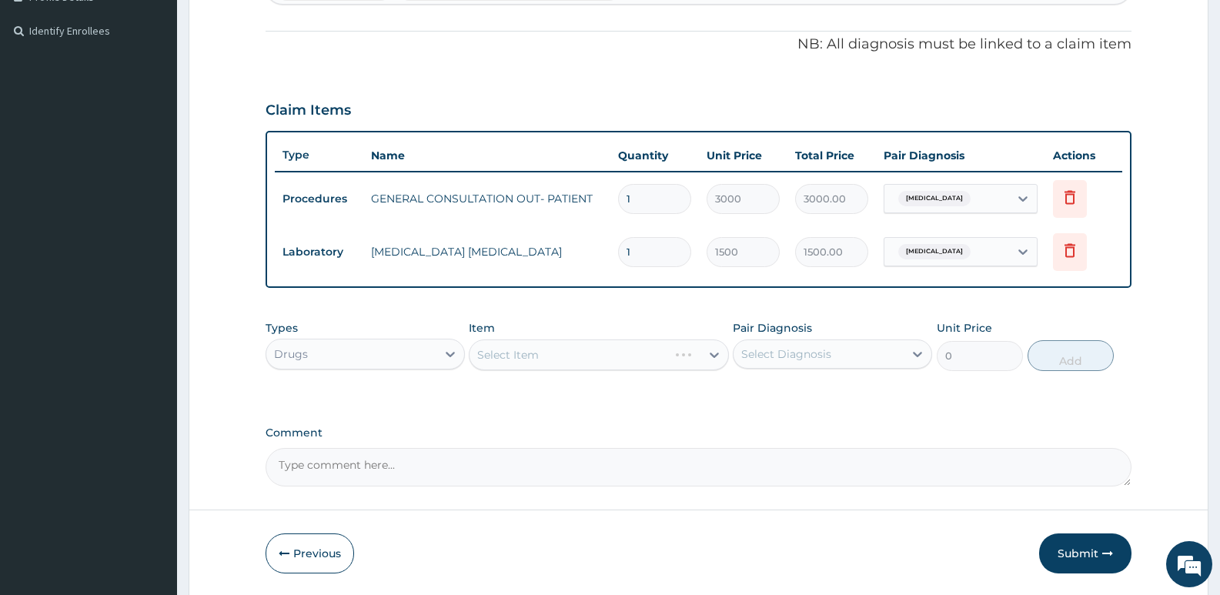
click at [614, 349] on div "Select Item" at bounding box center [598, 354] width 259 height 31
click at [709, 356] on div "Select Item" at bounding box center [598, 354] width 259 height 31
click at [713, 355] on div "Select Item" at bounding box center [598, 354] width 259 height 31
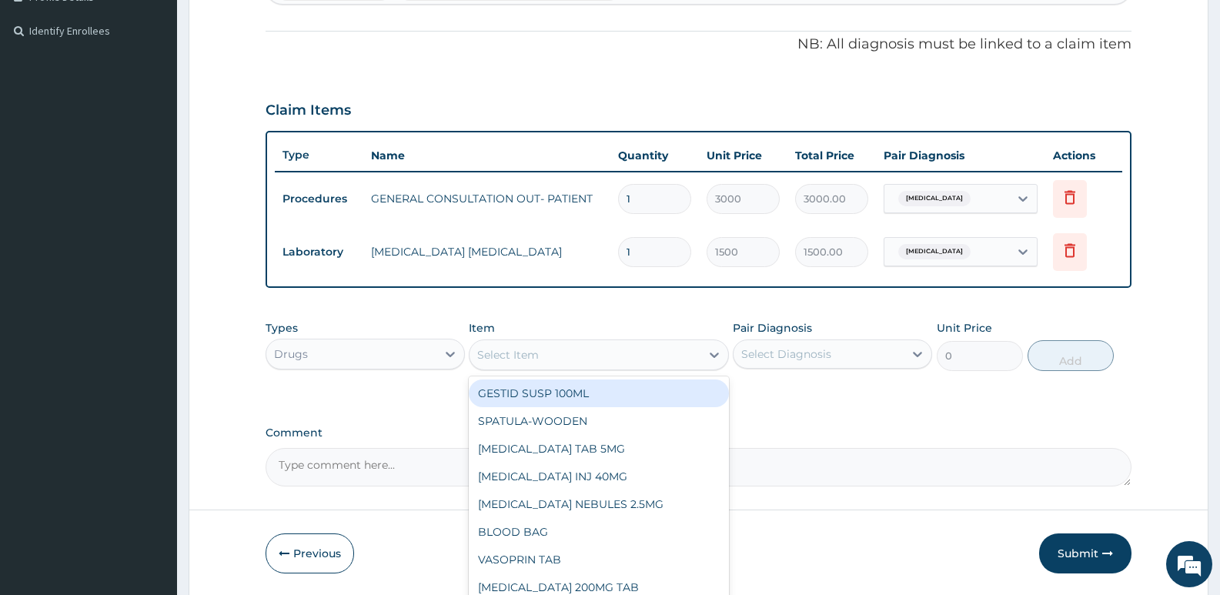
click at [625, 353] on div "Select Item" at bounding box center [585, 355] width 230 height 25
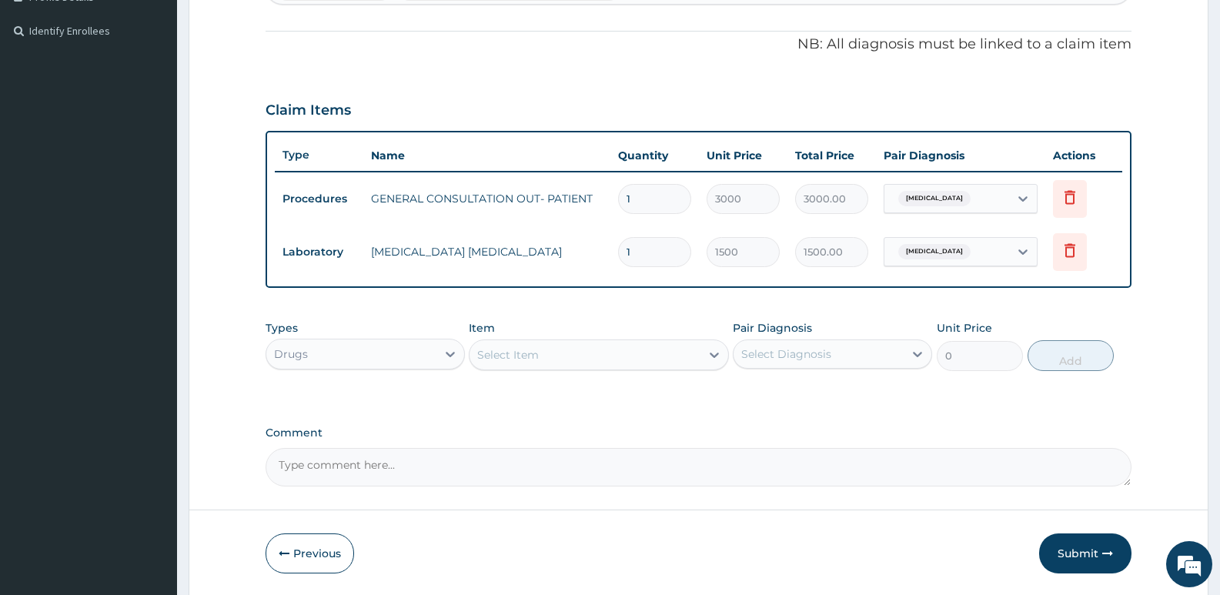
click at [613, 340] on div "Select Item" at bounding box center [598, 354] width 259 height 31
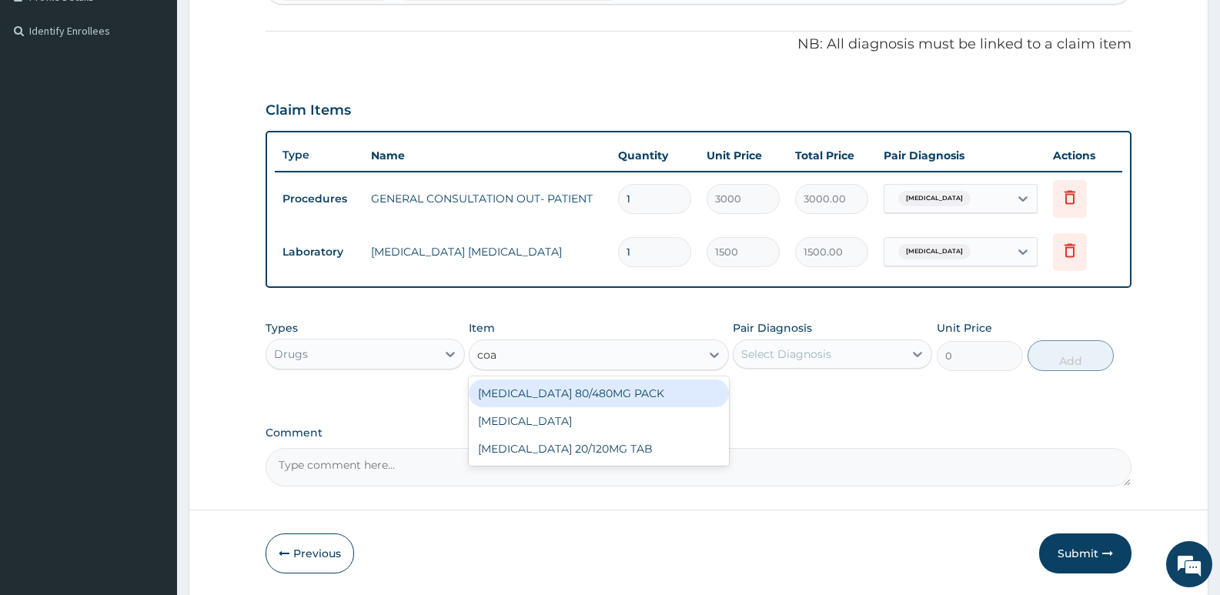
type input "[PERSON_NAME]"
click at [582, 393] on div "[MEDICAL_DATA] 80/480MG PACK" at bounding box center [598, 394] width 259 height 28
type input "3500"
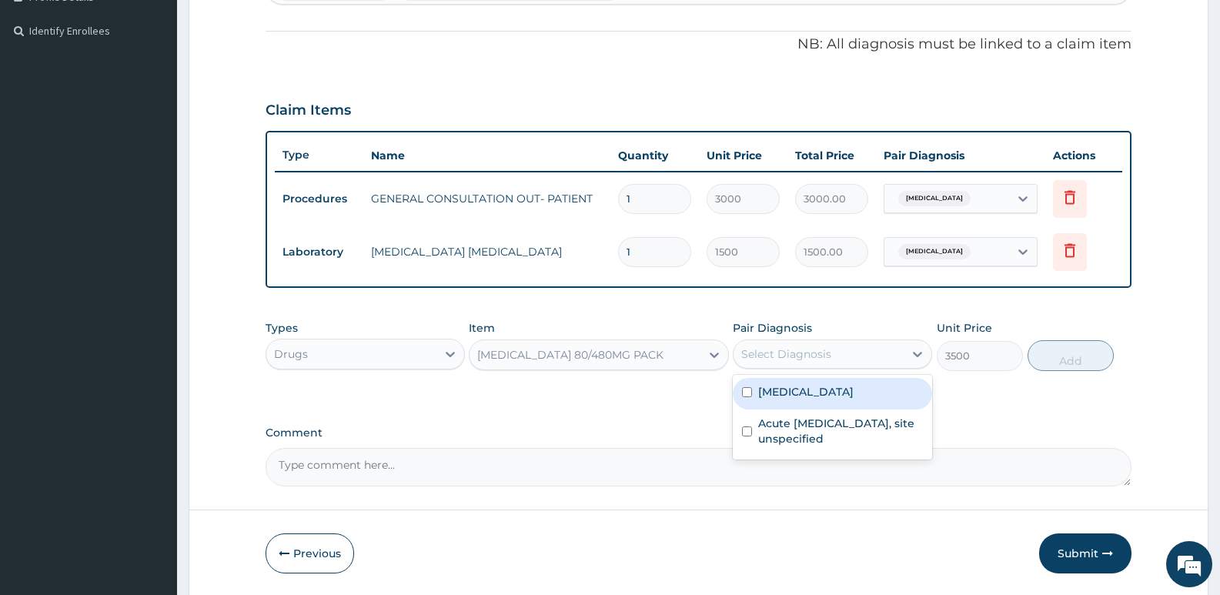
click at [821, 353] on div "Select Diagnosis" at bounding box center [786, 353] width 90 height 15
click at [826, 403] on div "[MEDICAL_DATA]" at bounding box center [832, 394] width 199 height 32
checkbox input "true"
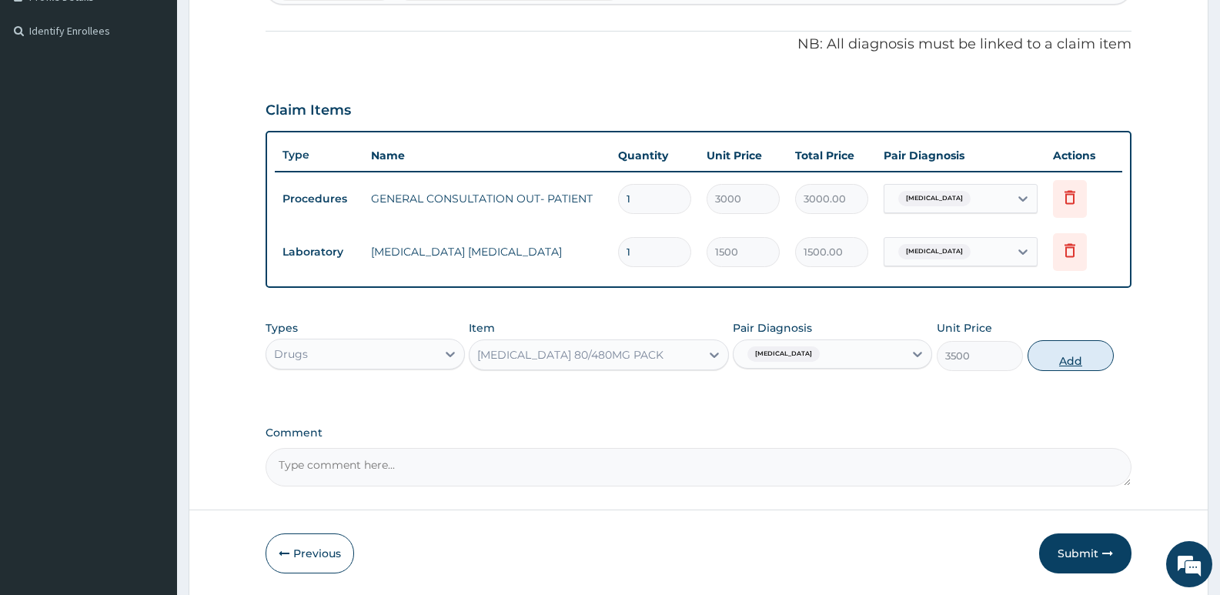
click at [1066, 355] on button "Add" at bounding box center [1071, 355] width 86 height 31
type input "0"
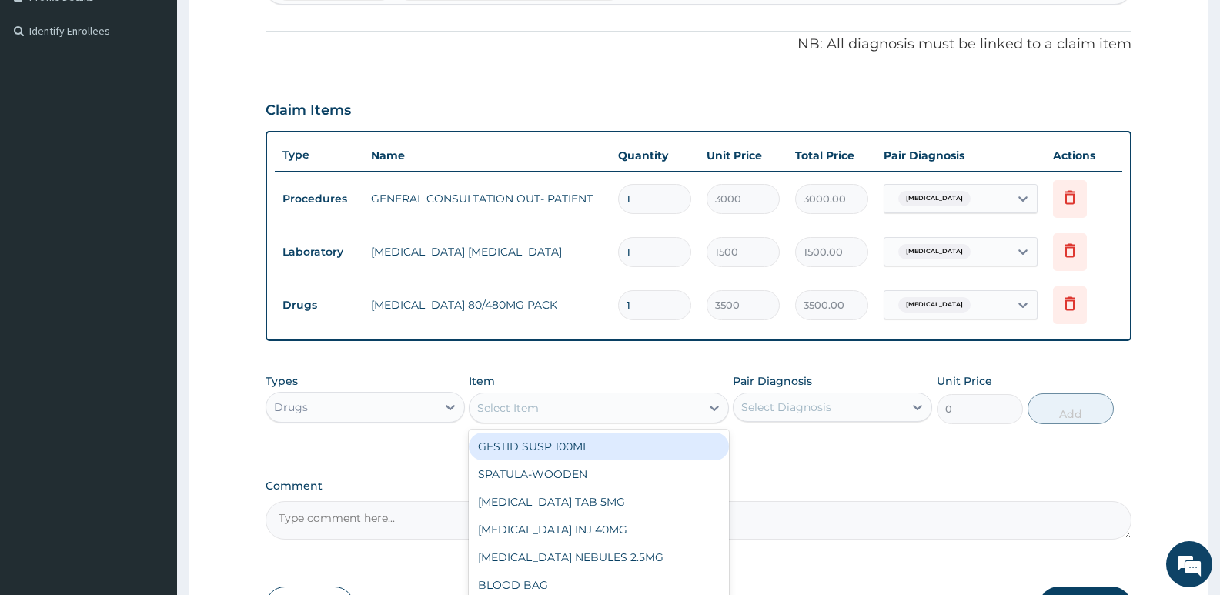
click at [631, 400] on div "Select Item" at bounding box center [585, 408] width 230 height 25
type input "parac"
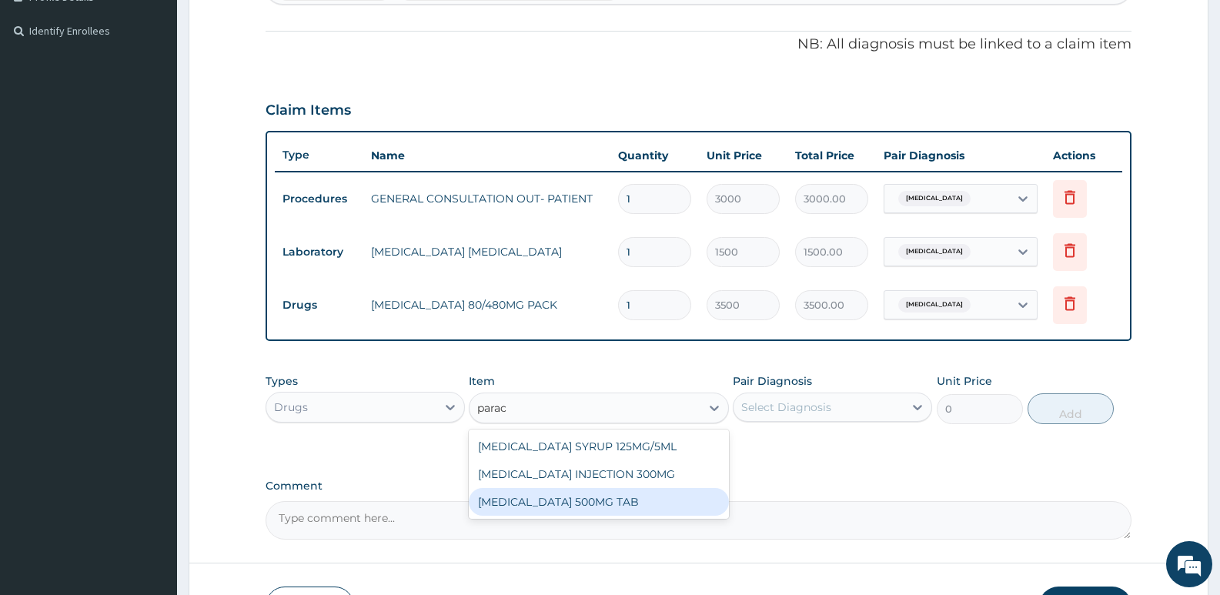
click at [624, 497] on div "[MEDICAL_DATA] 500MG TAB" at bounding box center [598, 502] width 259 height 28
type input "50"
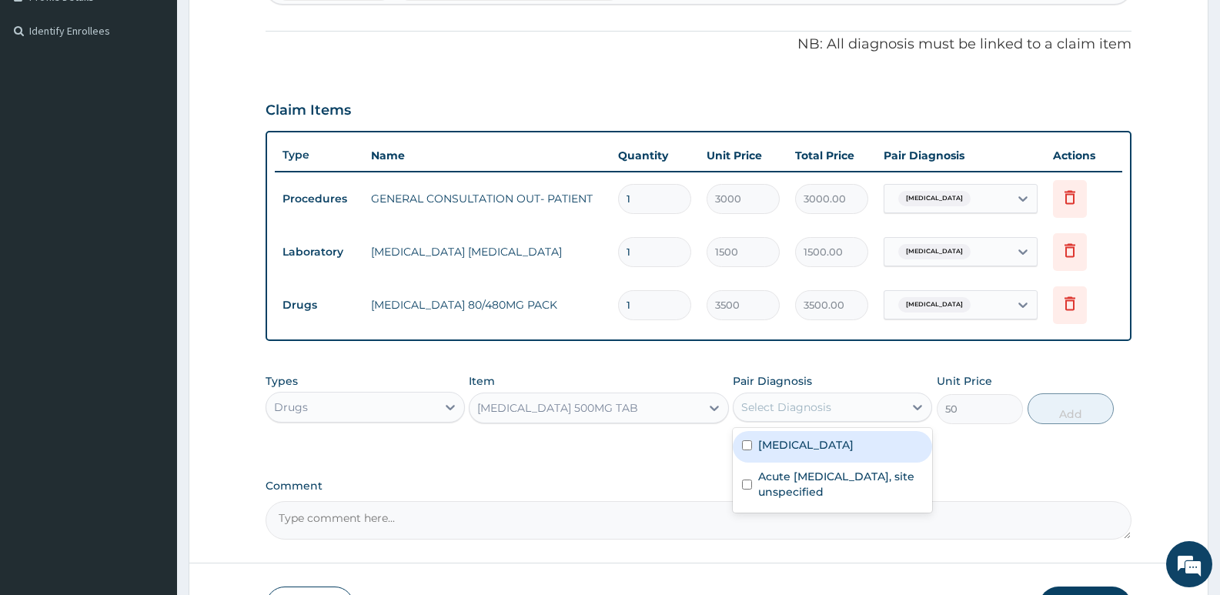
click at [798, 414] on div "Select Diagnosis" at bounding box center [786, 407] width 90 height 15
click at [836, 442] on label "[MEDICAL_DATA]" at bounding box center [805, 444] width 95 height 15
checkbox input "true"
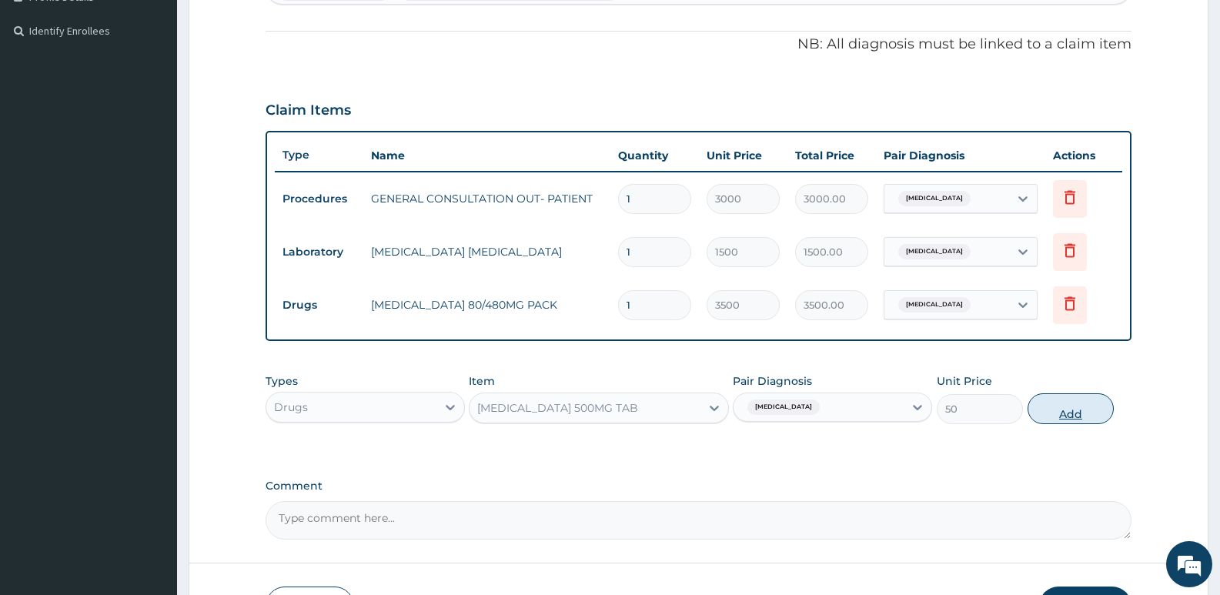
click at [1067, 414] on button "Add" at bounding box center [1071, 408] width 86 height 31
type input "0"
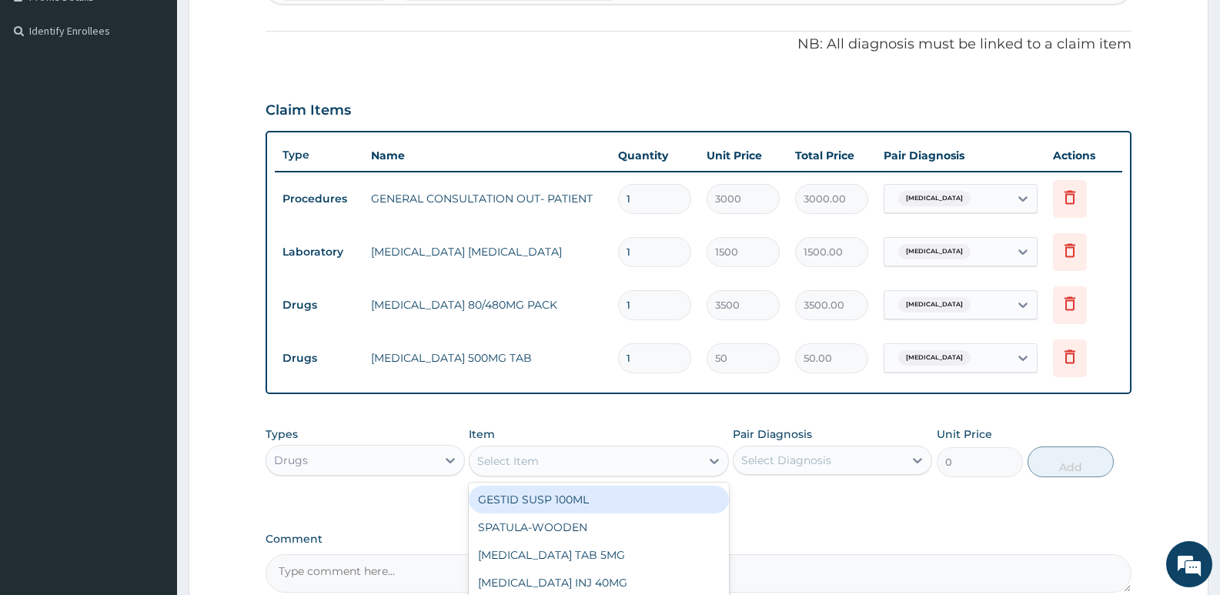
click at [570, 456] on div "Select Item" at bounding box center [585, 461] width 230 height 25
type input "cou"
click at [597, 501] on div "COUGH SYRUP" at bounding box center [598, 500] width 259 height 28
type input "2000"
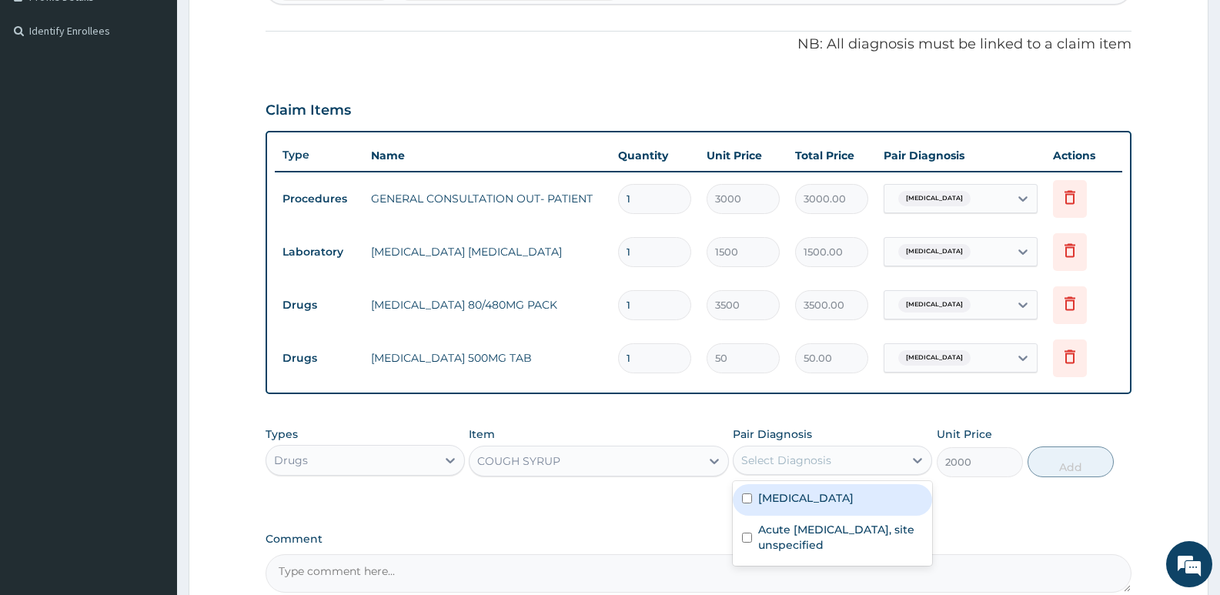
click at [852, 453] on div "Select Diagnosis" at bounding box center [819, 460] width 170 height 25
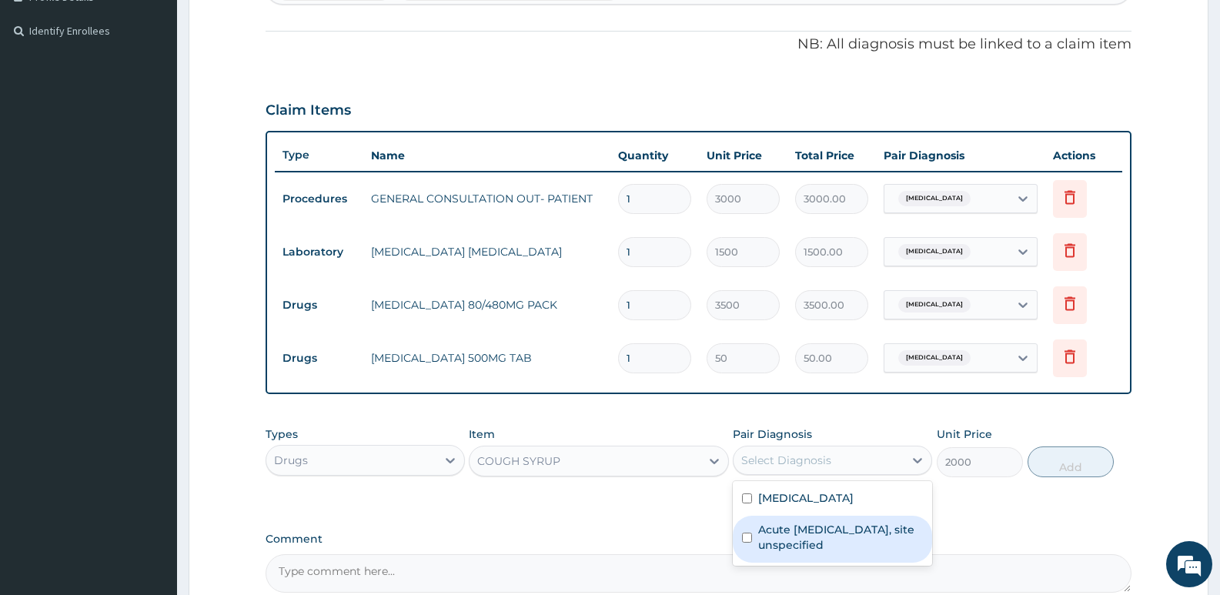
click at [826, 537] on label "Acute [MEDICAL_DATA], site unspecified" at bounding box center [840, 537] width 165 height 31
checkbox input "true"
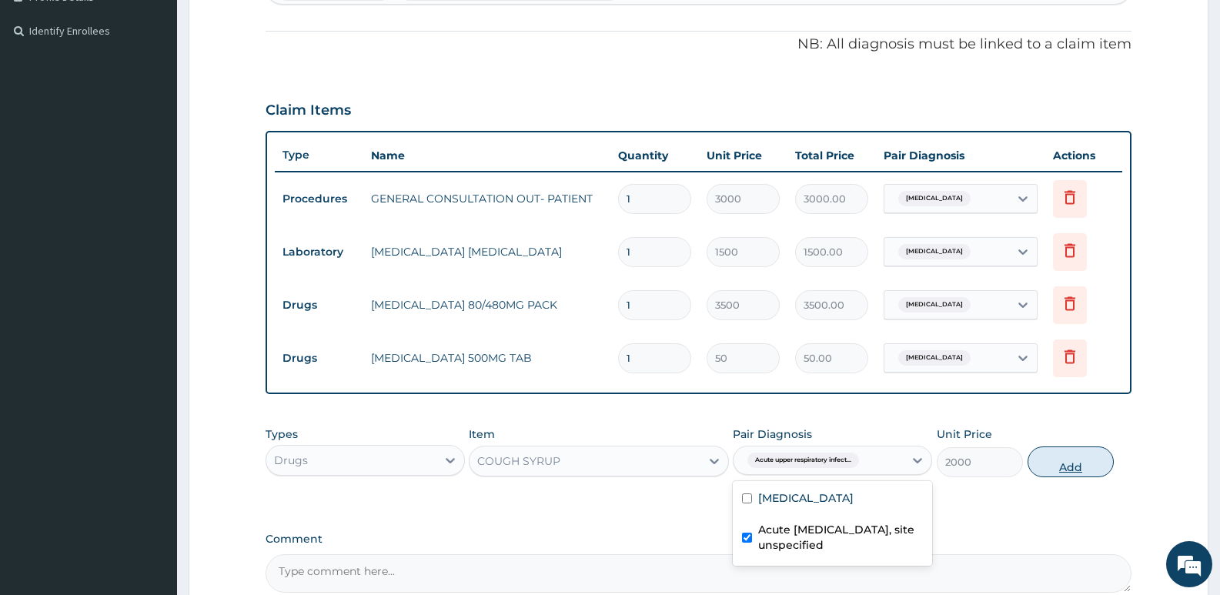
click at [1073, 463] on button "Add" at bounding box center [1071, 461] width 86 height 31
type input "0"
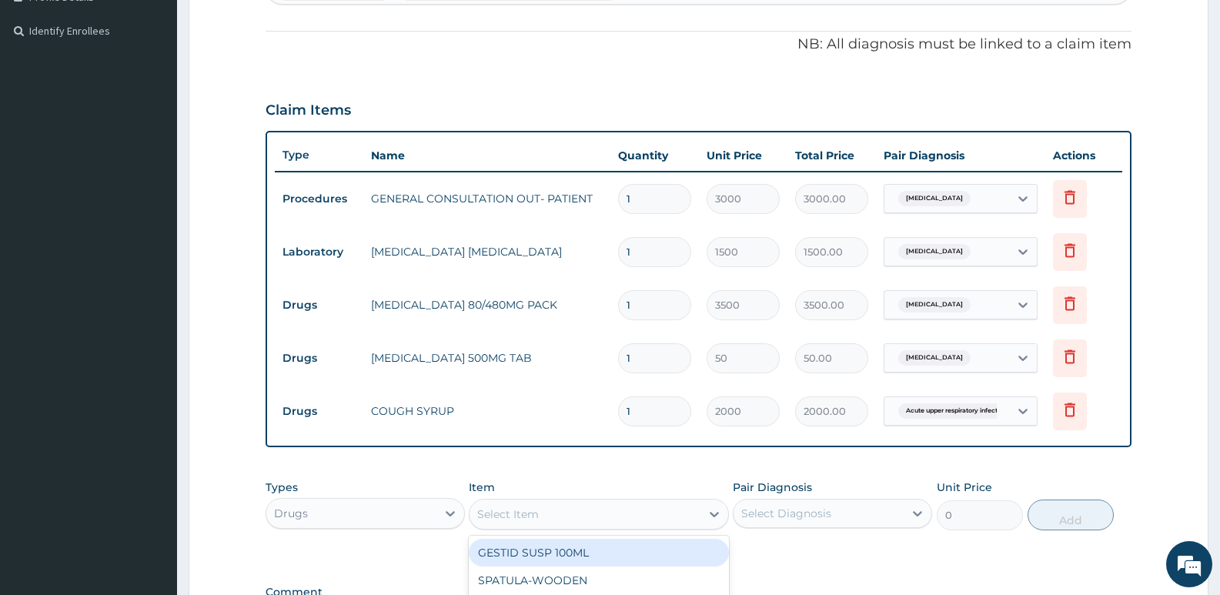
click at [584, 512] on div "Select Item" at bounding box center [585, 514] width 230 height 25
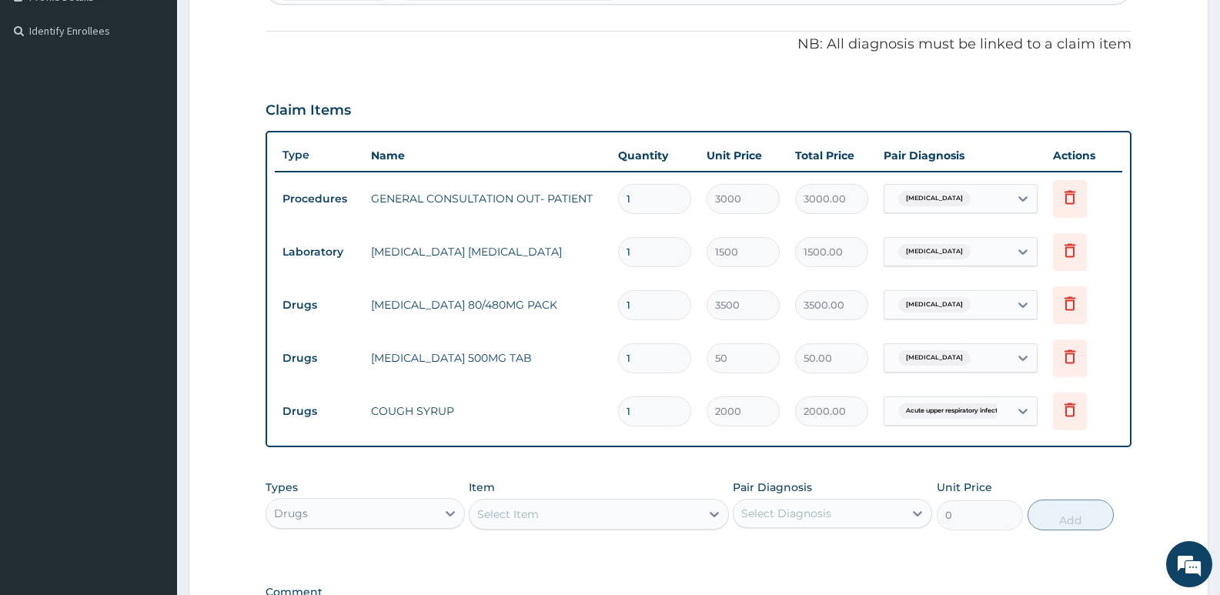
click at [211, 370] on form "Step 2 of 2 PA Code / Prescription Code Enter Code(Secondary Care Only) Encount…" at bounding box center [699, 198] width 1020 height 1116
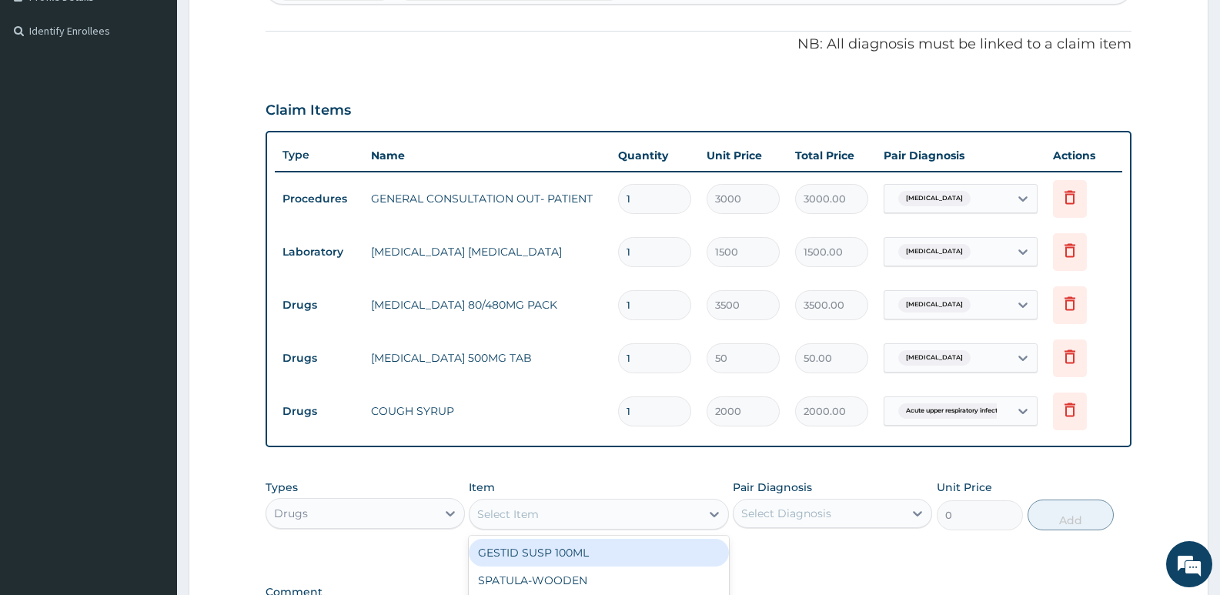
click at [553, 508] on div "Select Item" at bounding box center [585, 514] width 230 height 25
type input "amo"
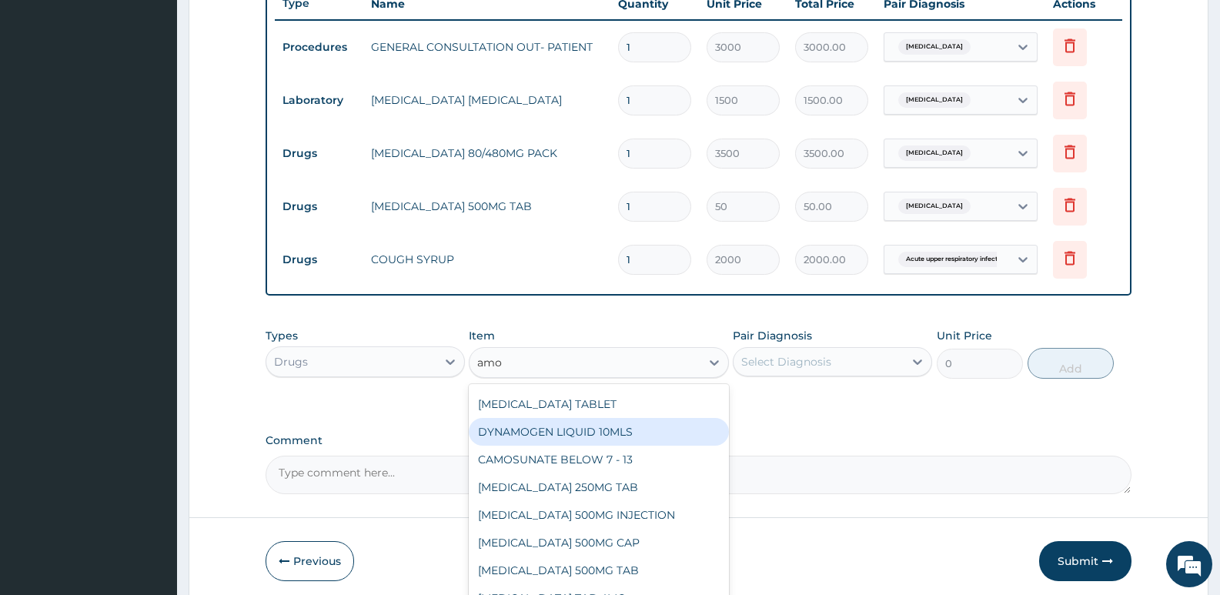
scroll to position [654, 0]
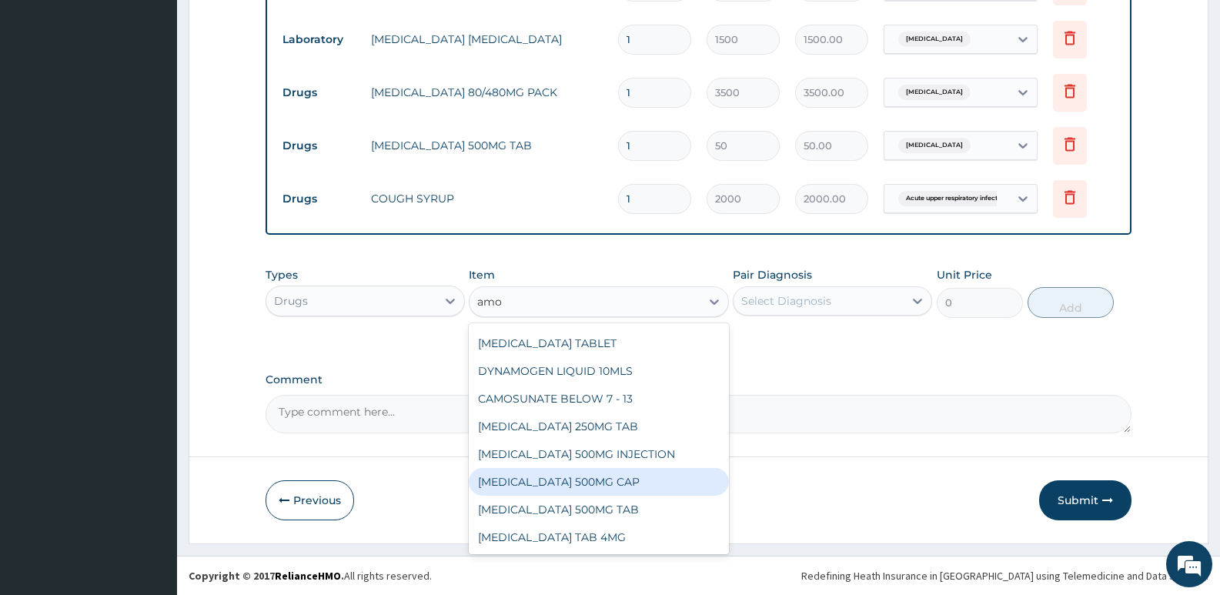
click at [585, 488] on div "[MEDICAL_DATA] 500MG CAP" at bounding box center [598, 482] width 259 height 28
type input "200"
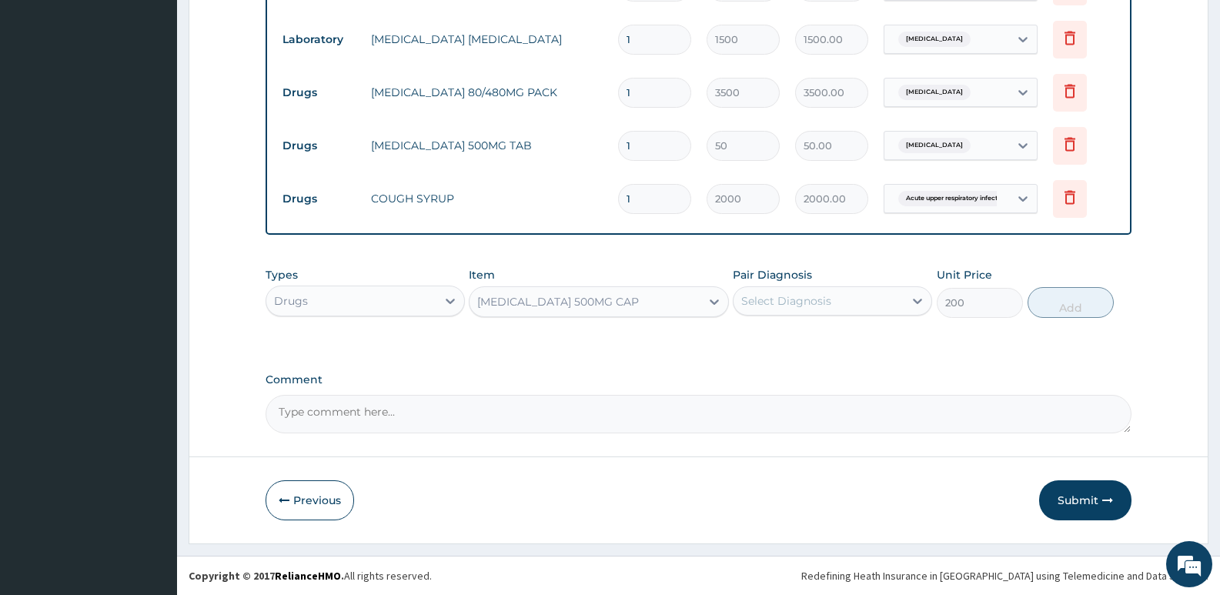
click at [881, 300] on div "Select Diagnosis" at bounding box center [819, 301] width 170 height 25
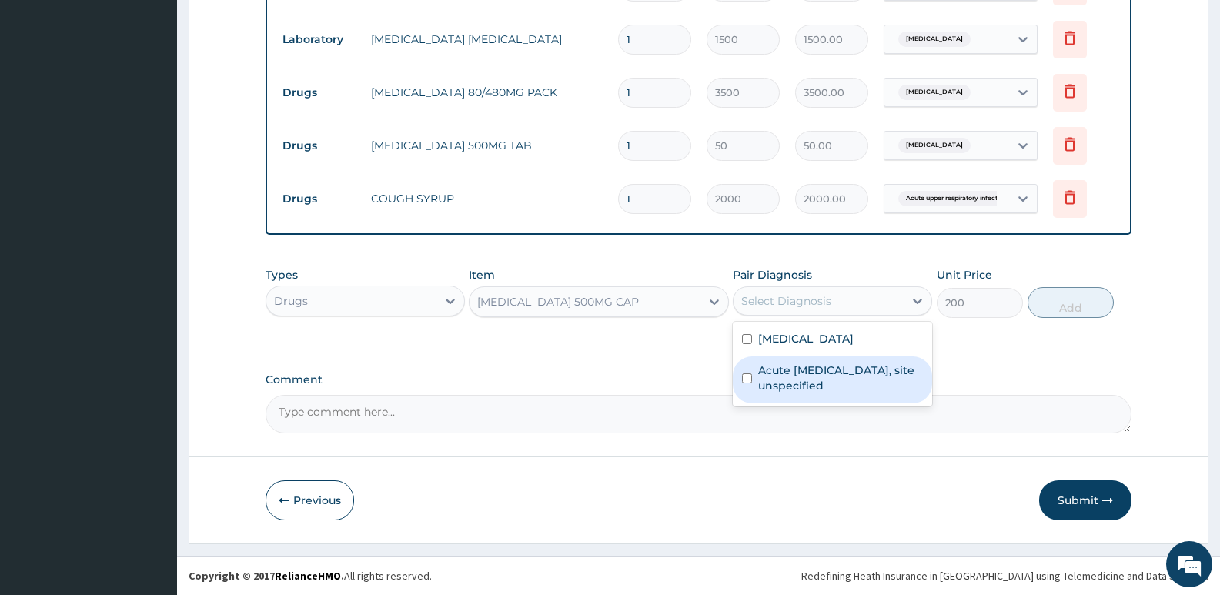
click at [747, 378] on input "checkbox" at bounding box center [747, 378] width 10 height 10
checkbox input "true"
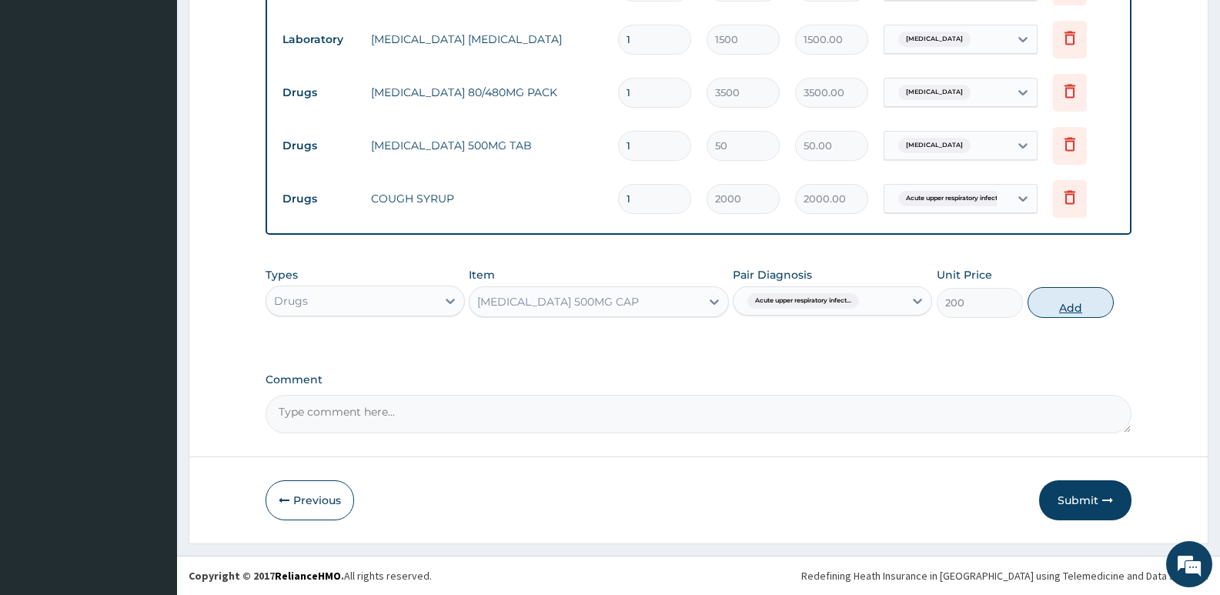
click at [1057, 303] on button "Add" at bounding box center [1071, 302] width 86 height 31
type input "0"
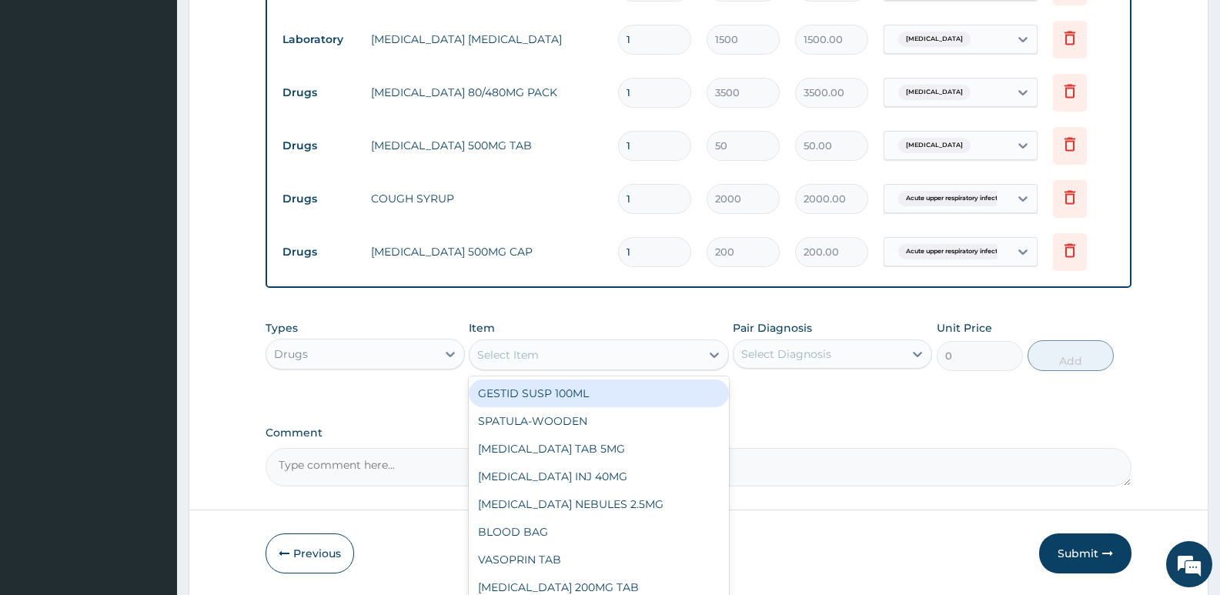
click at [670, 357] on div "Select Item" at bounding box center [585, 355] width 230 height 25
type input "[PERSON_NAME]"
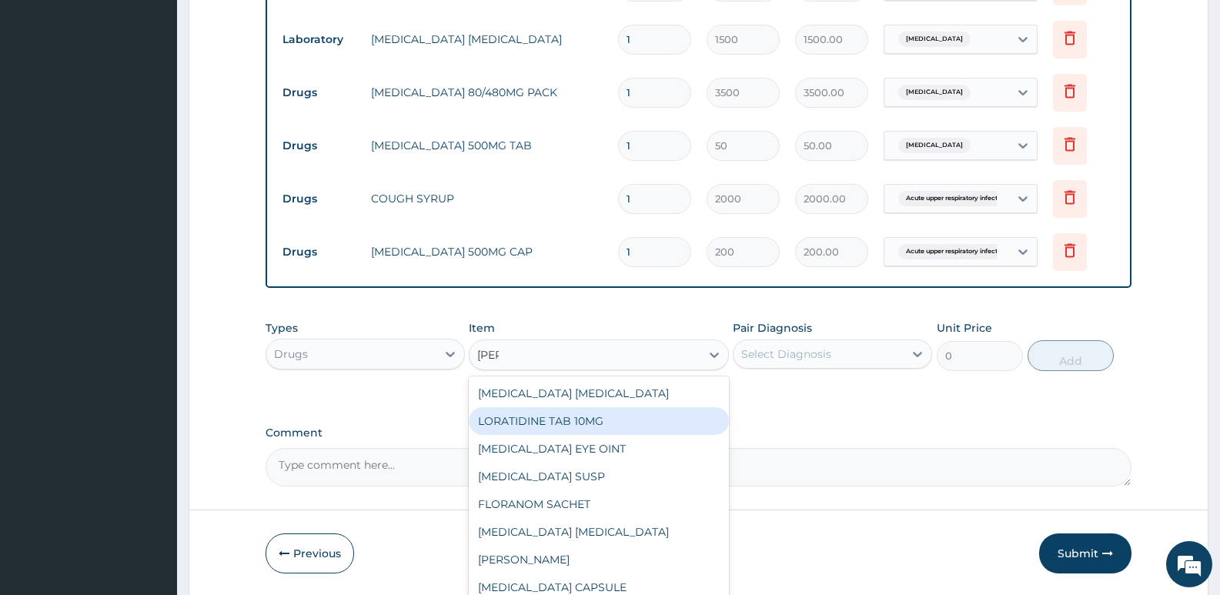
click at [587, 427] on div "LORATIDINE TAB 10MG" at bounding box center [598, 421] width 259 height 28
type input "100"
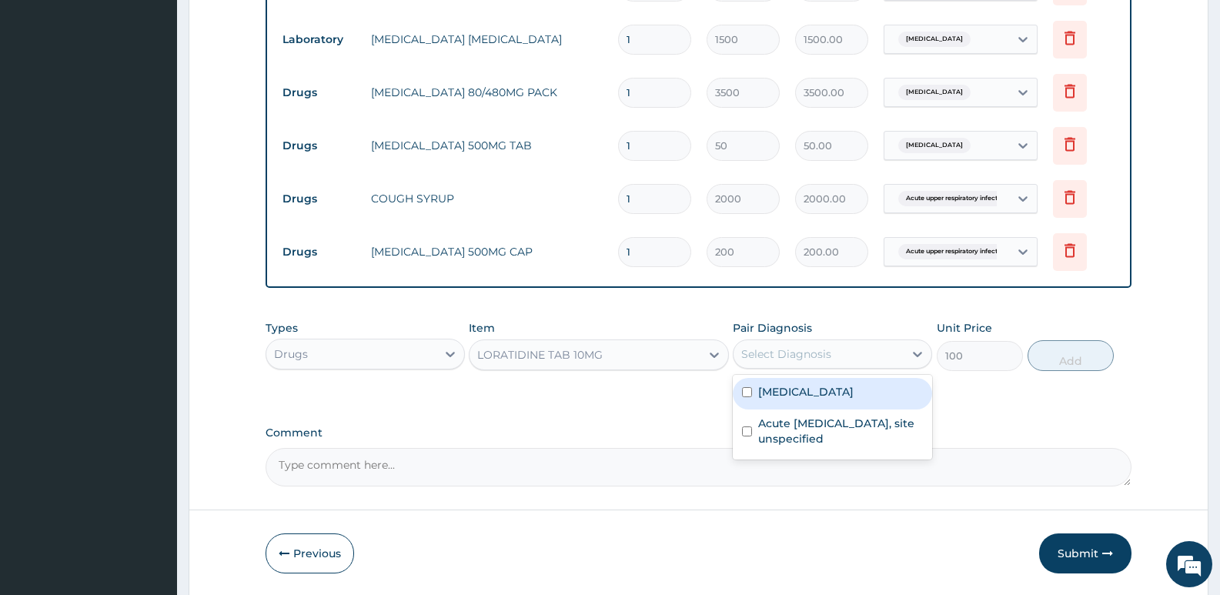
click at [802, 344] on div "Select Diagnosis" at bounding box center [819, 354] width 170 height 25
type input "1"
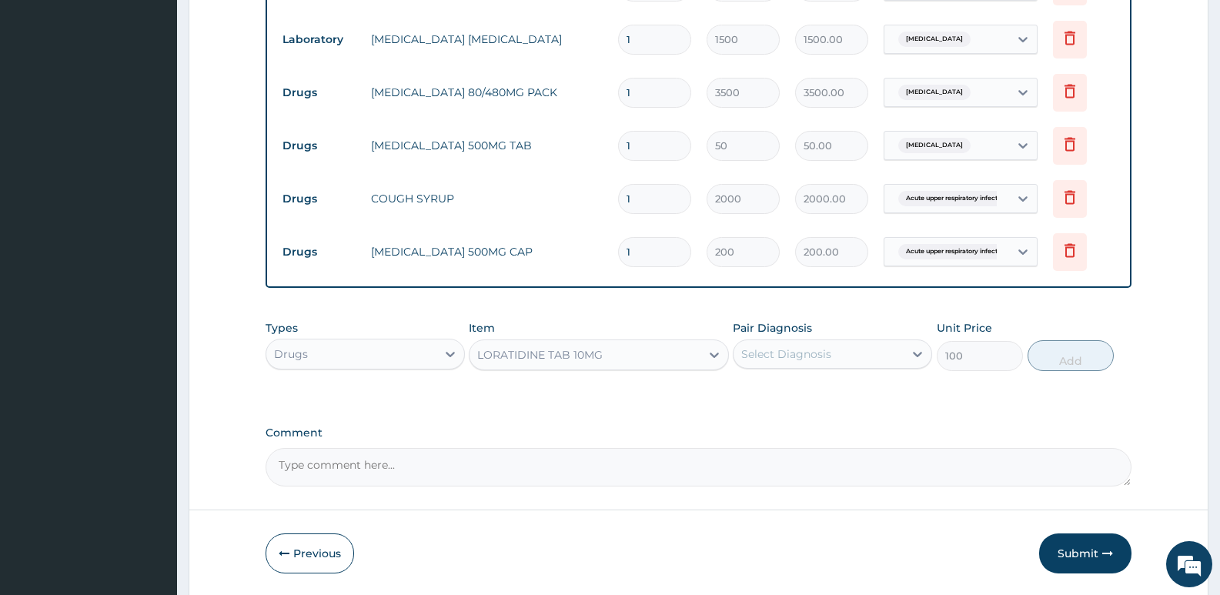
click at [802, 356] on div "Select Diagnosis" at bounding box center [786, 353] width 90 height 15
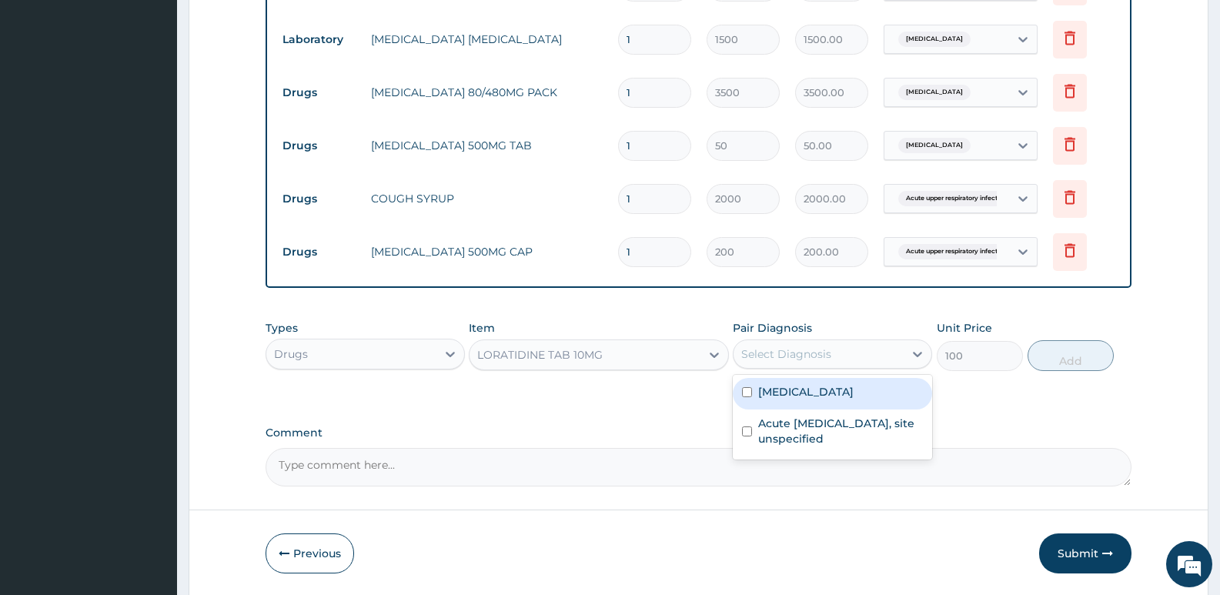
click at [802, 356] on div "Select Diagnosis" at bounding box center [786, 353] width 90 height 15
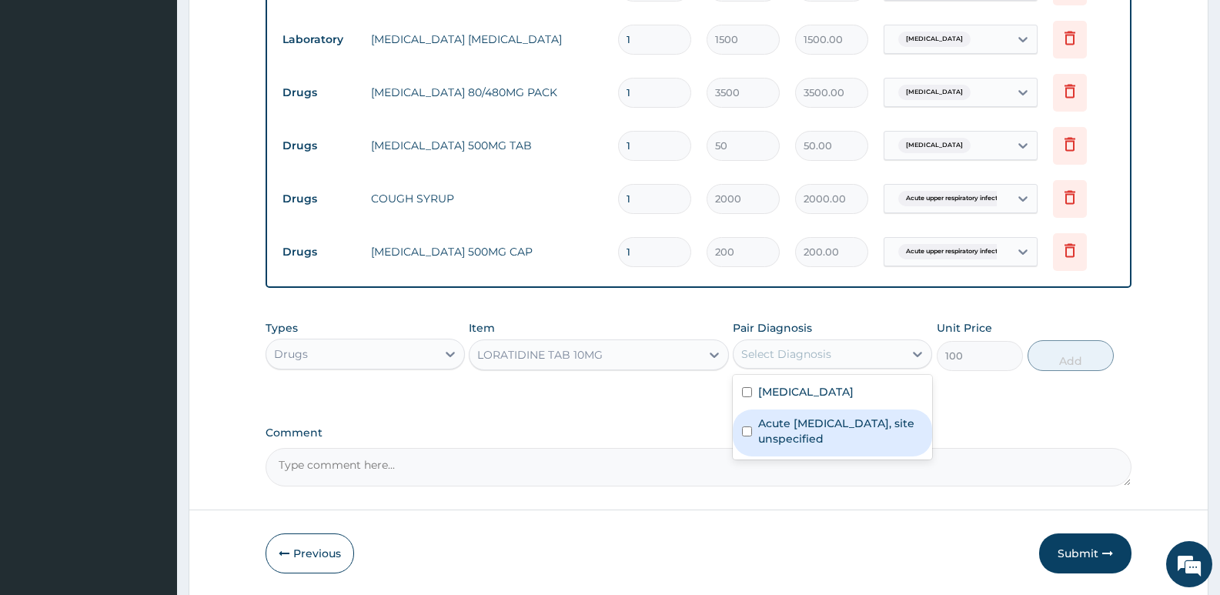
click at [797, 425] on label "Acute [MEDICAL_DATA], site unspecified" at bounding box center [840, 431] width 165 height 31
checkbox input "true"
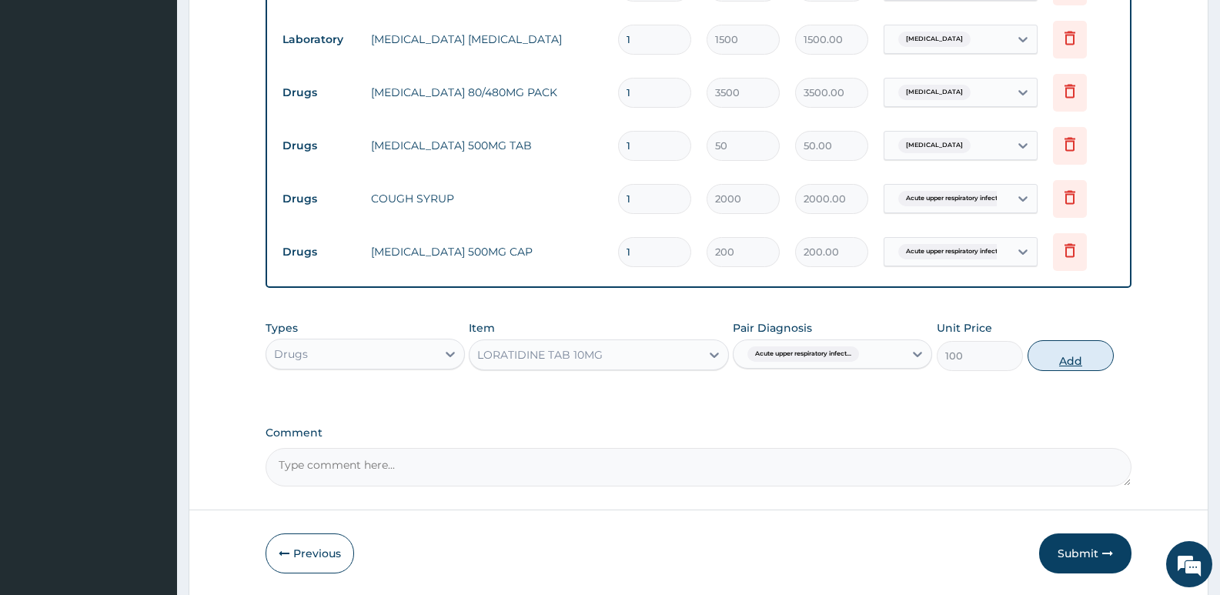
click at [1058, 356] on button "Add" at bounding box center [1071, 355] width 86 height 31
type input "0"
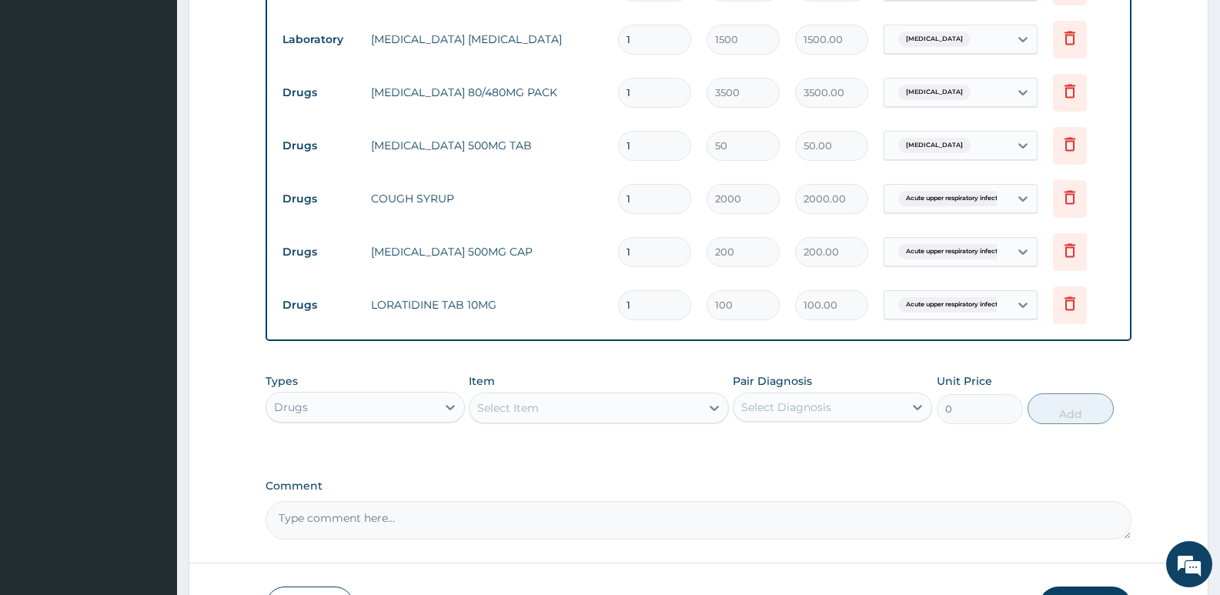
click at [208, 341] on form "Step 2 of 2 PA Code / Prescription Code Enter Code(Secondary Care Only) Encount…" at bounding box center [699, 38] width 1020 height 1222
click at [635, 251] on input "1" at bounding box center [654, 252] width 73 height 30
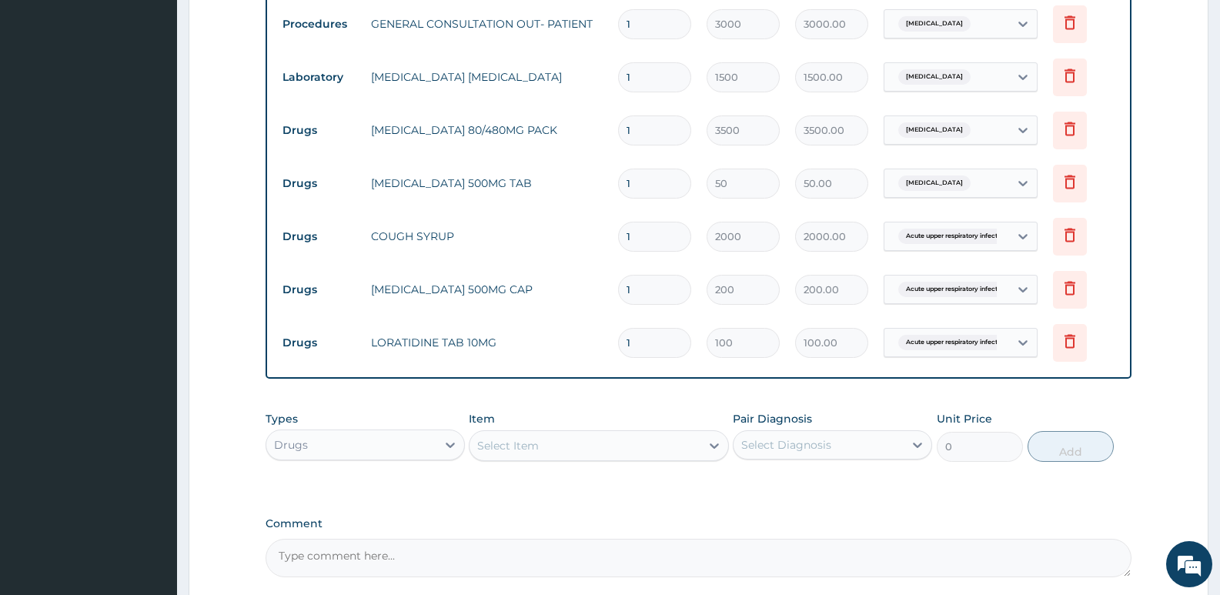
scroll to position [577, 0]
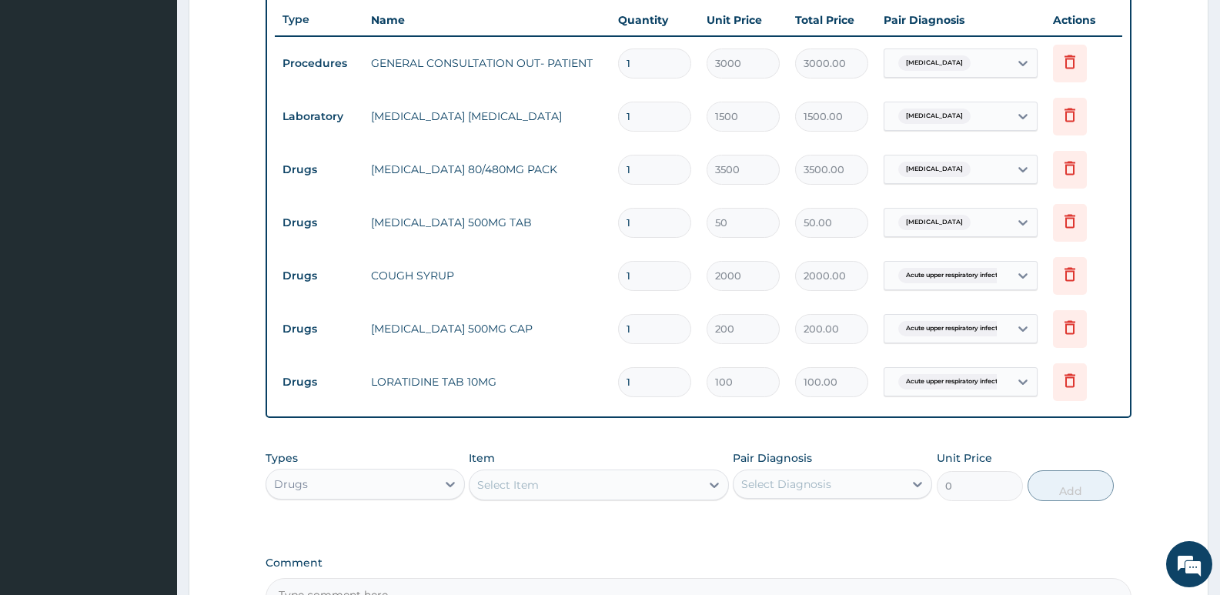
click at [640, 224] on input "1" at bounding box center [654, 223] width 73 height 30
type input "18"
type input "900.00"
type input "18"
click at [635, 333] on input "1" at bounding box center [654, 329] width 73 height 30
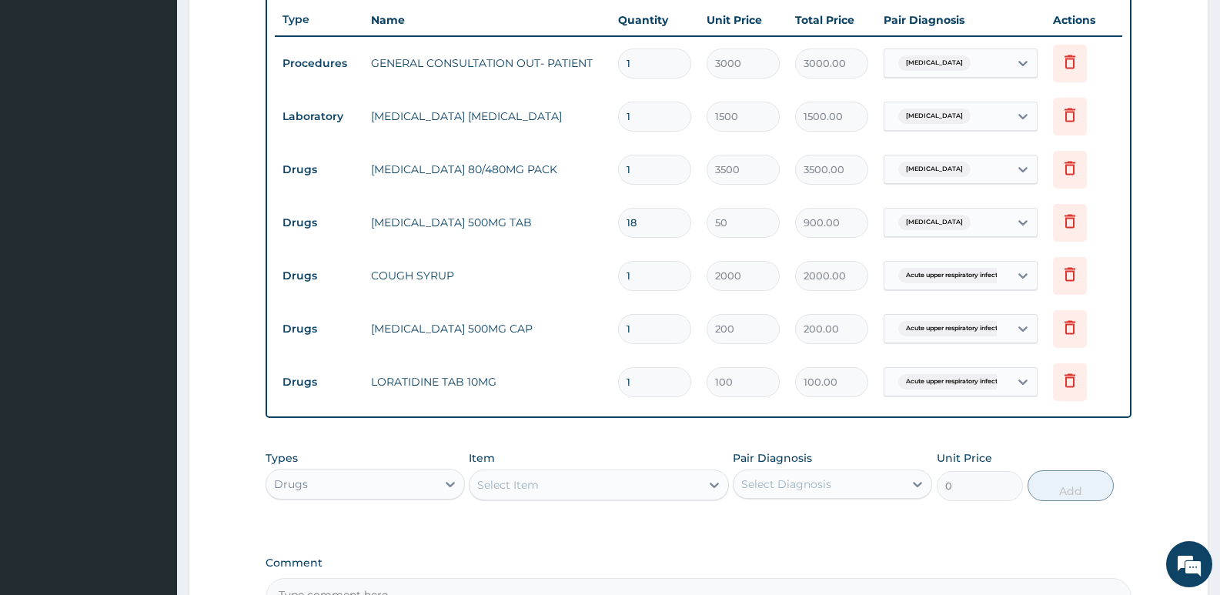
type input "15"
type input "3000.00"
type input "15"
click at [649, 390] on input "1" at bounding box center [654, 382] width 73 height 30
type input "10"
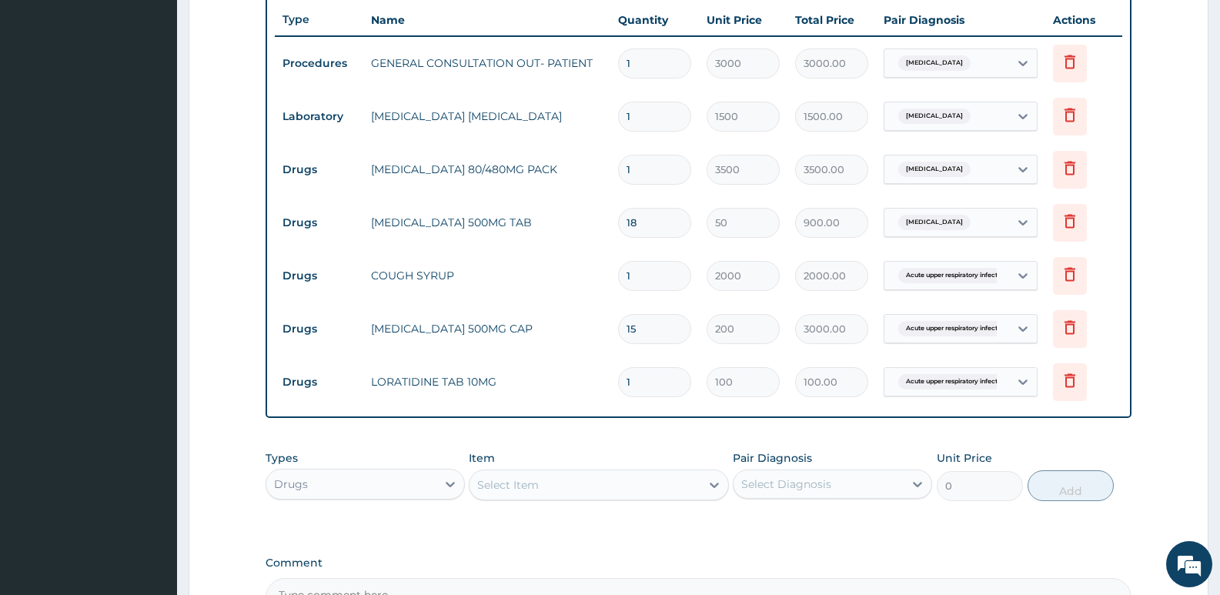
type input "1000.00"
type input "9"
type input "900.00"
type input "8"
type input "800.00"
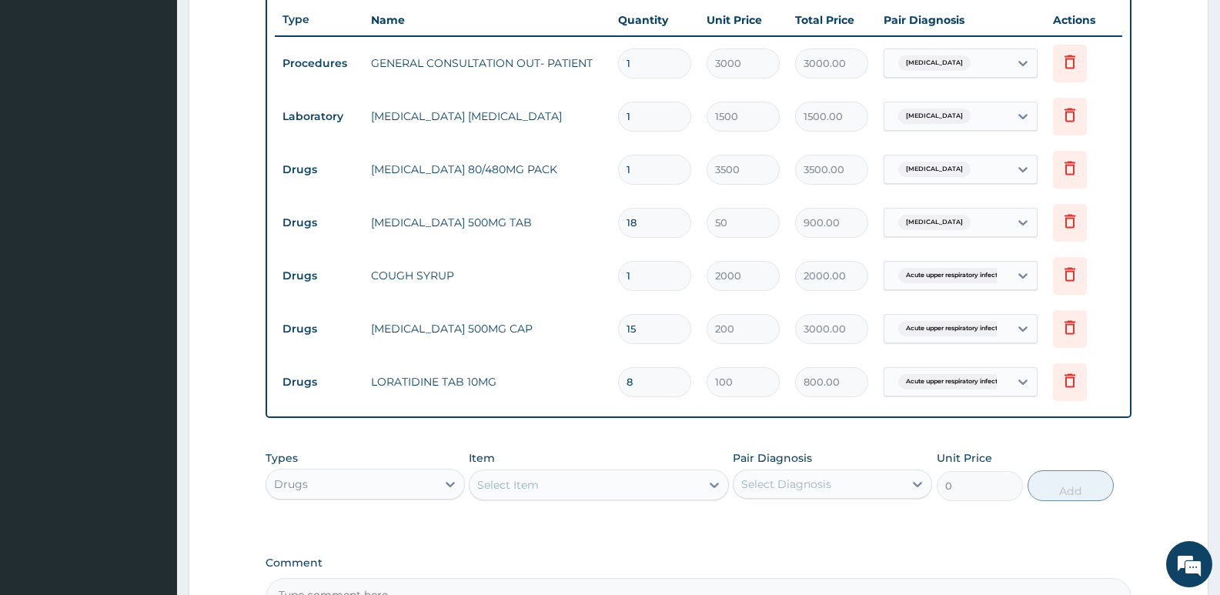
type input "7"
type input "700.00"
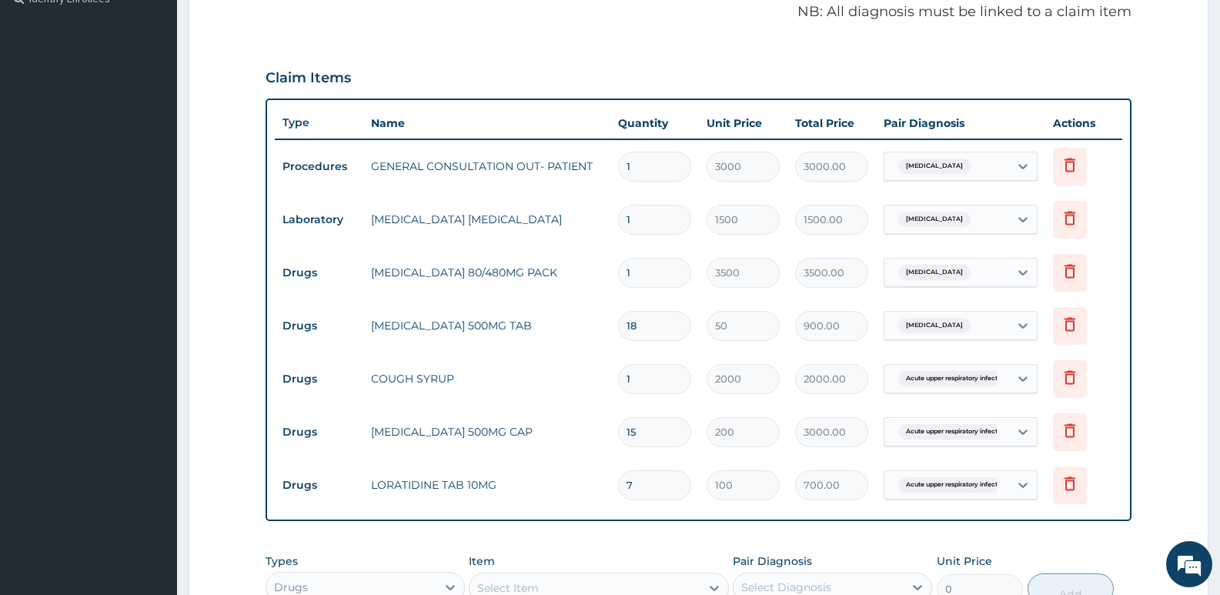
scroll to position [684, 0]
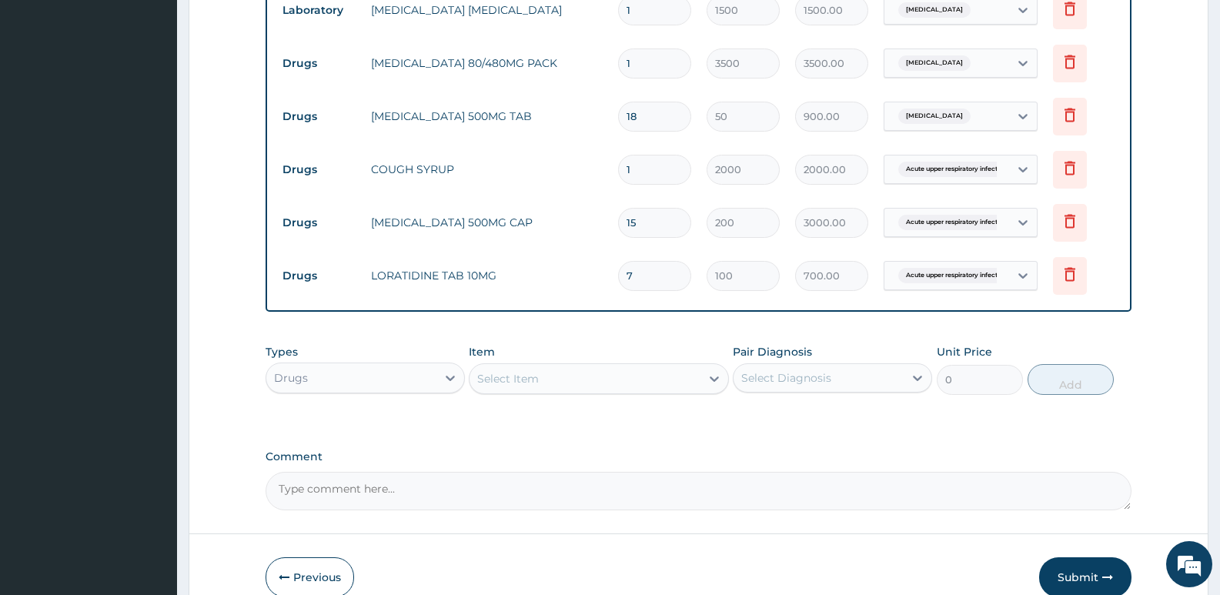
click at [209, 296] on form "Step 2 of 2 PA Code / Prescription Code Enter Code(Secondary Care Only) Encount…" at bounding box center [699, 9] width 1020 height 1222
drag, startPoint x: 643, startPoint y: 263, endPoint x: 581, endPoint y: 291, distance: 67.9
click at [581, 291] on tr "Drugs LORATIDINE TAB 10MG 7 100 700.00 Acute upper respiratory infect... [GEOGR…" at bounding box center [699, 275] width 848 height 53
type input "1"
type input "100.00"
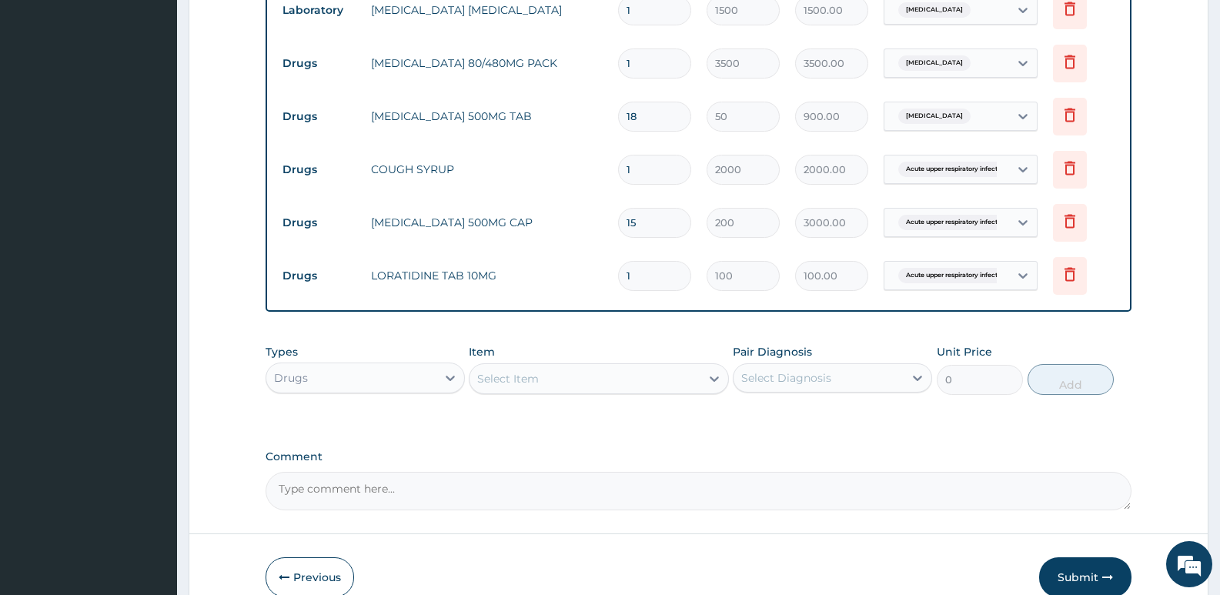
type input "10"
type input "1000.00"
drag, startPoint x: 642, startPoint y: 267, endPoint x: 610, endPoint y: 292, distance: 40.6
click at [610, 292] on td "10" at bounding box center [654, 275] width 89 height 45
type input "7"
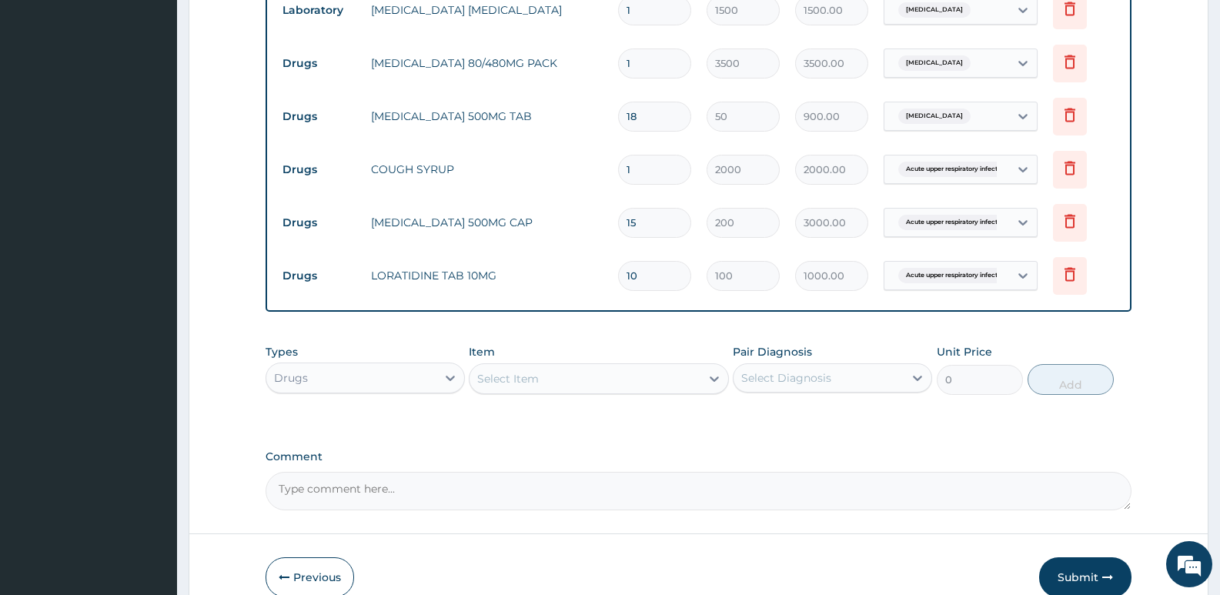
type input "700.00"
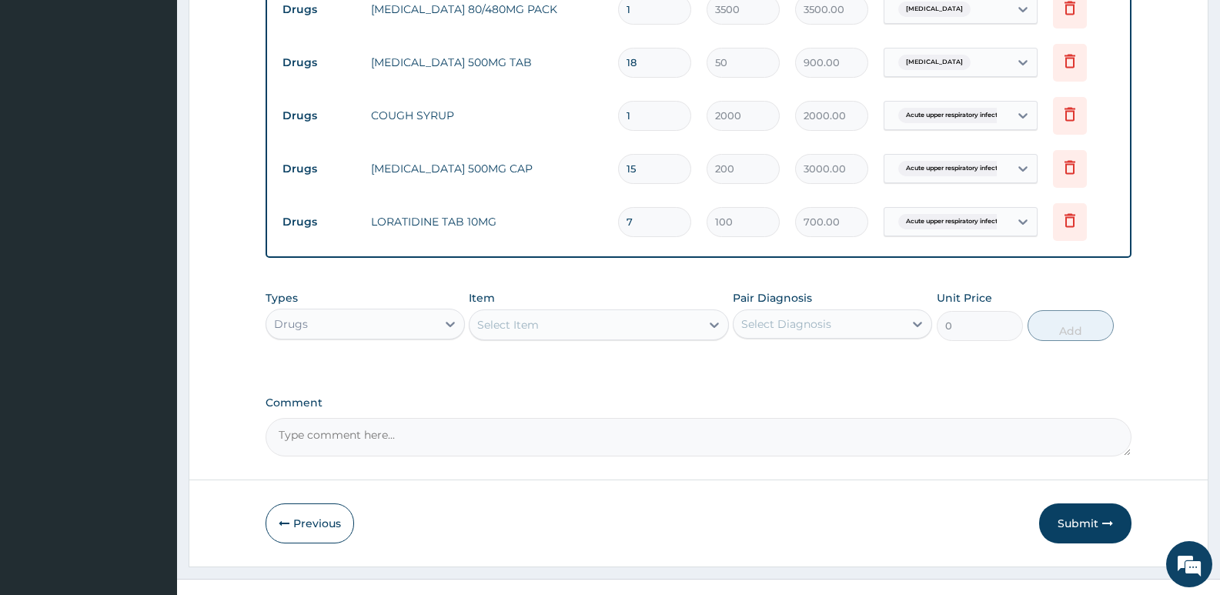
scroll to position [761, 0]
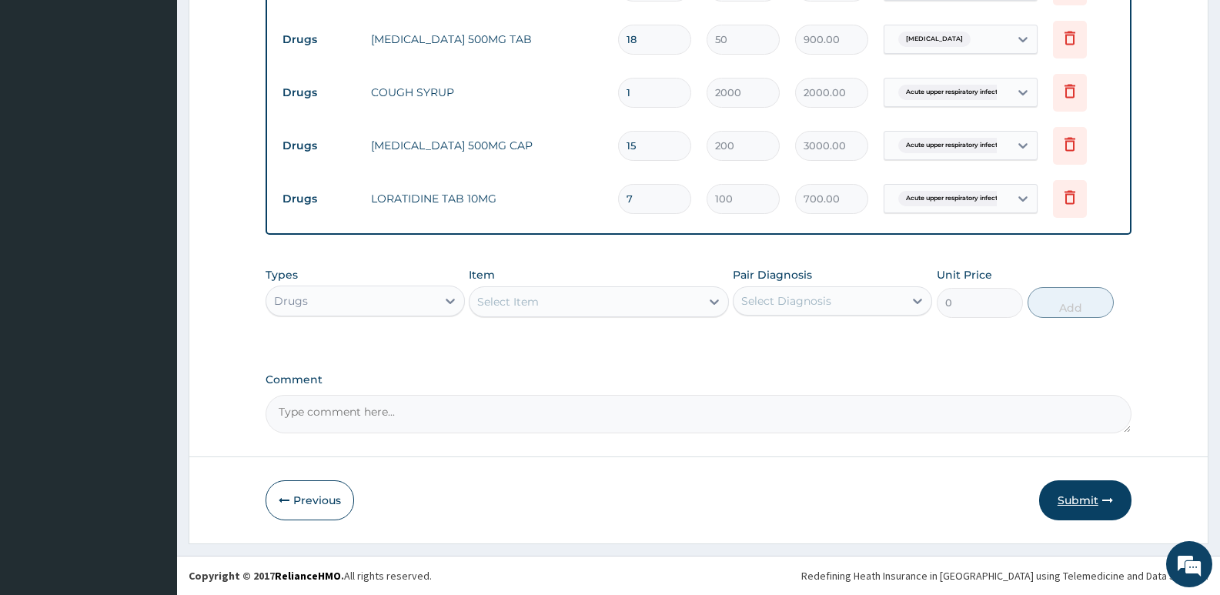
click at [1059, 497] on button "Submit" at bounding box center [1085, 500] width 92 height 40
